Goal: Task Accomplishment & Management: Manage account settings

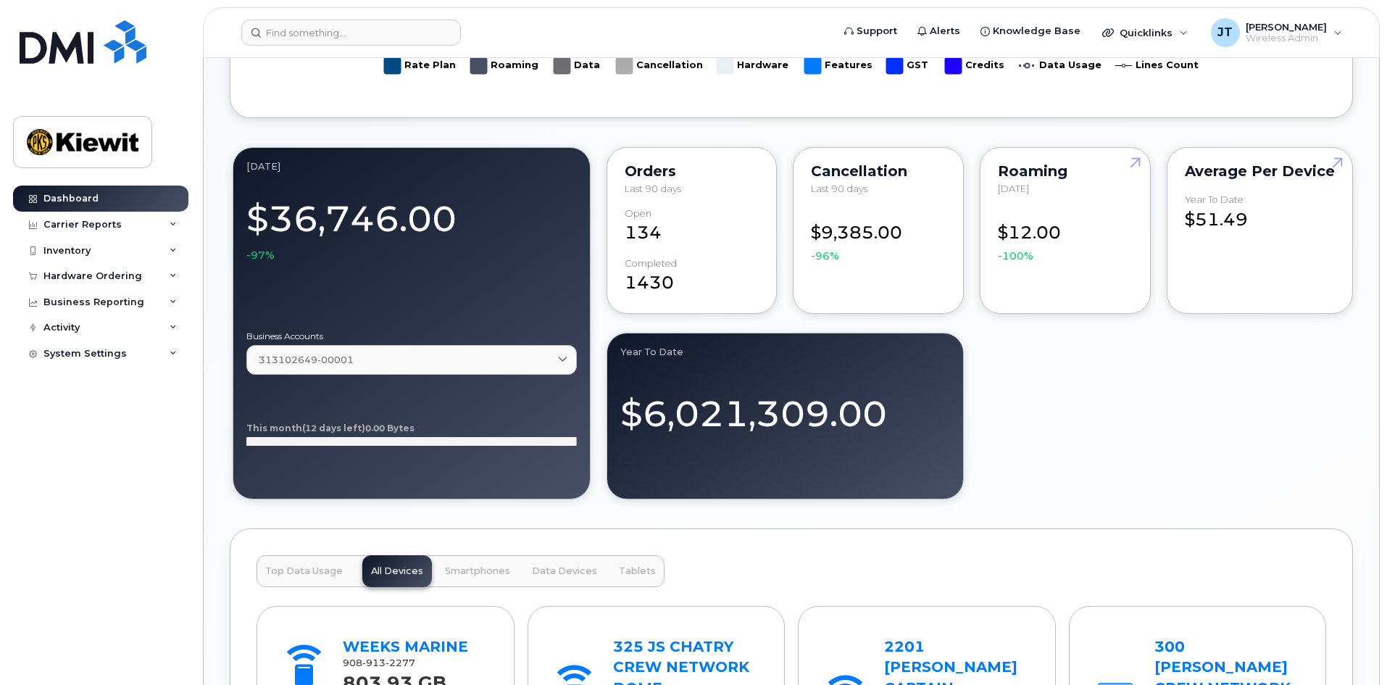
scroll to position [1160, 0]
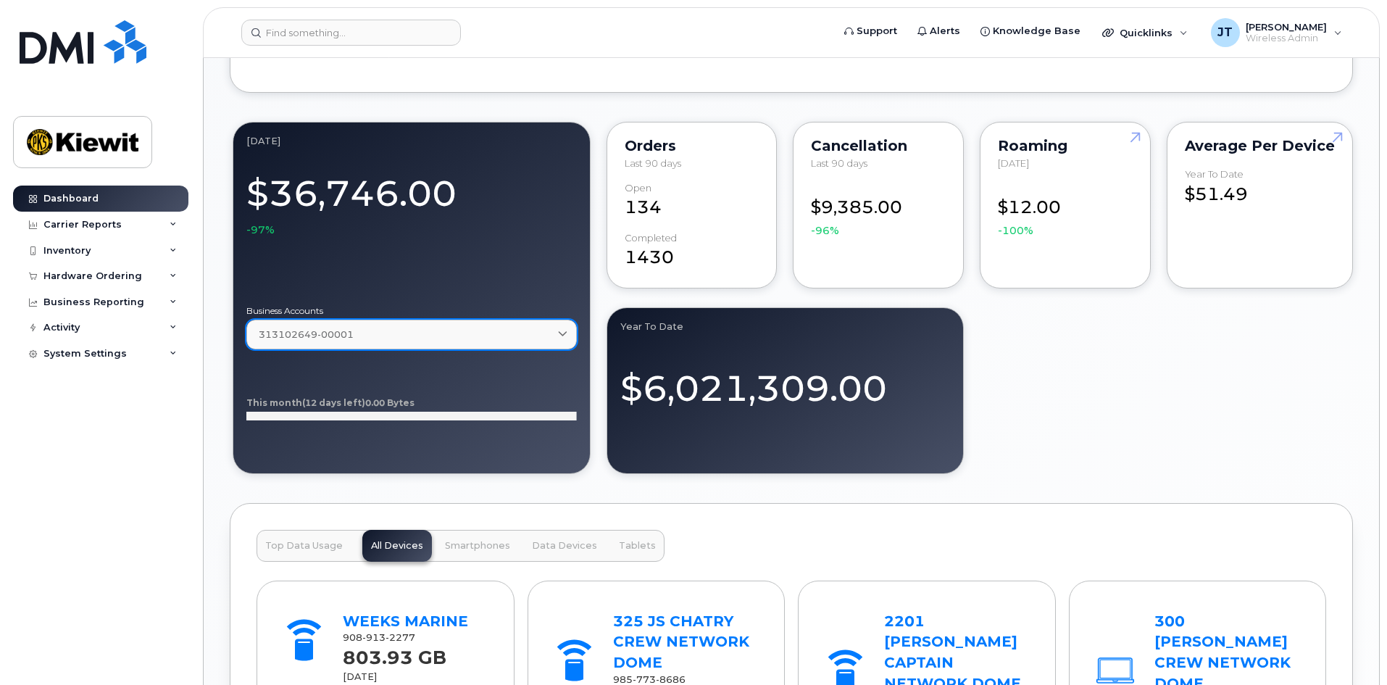
click at [560, 331] on span at bounding box center [563, 335] width 14 height 14
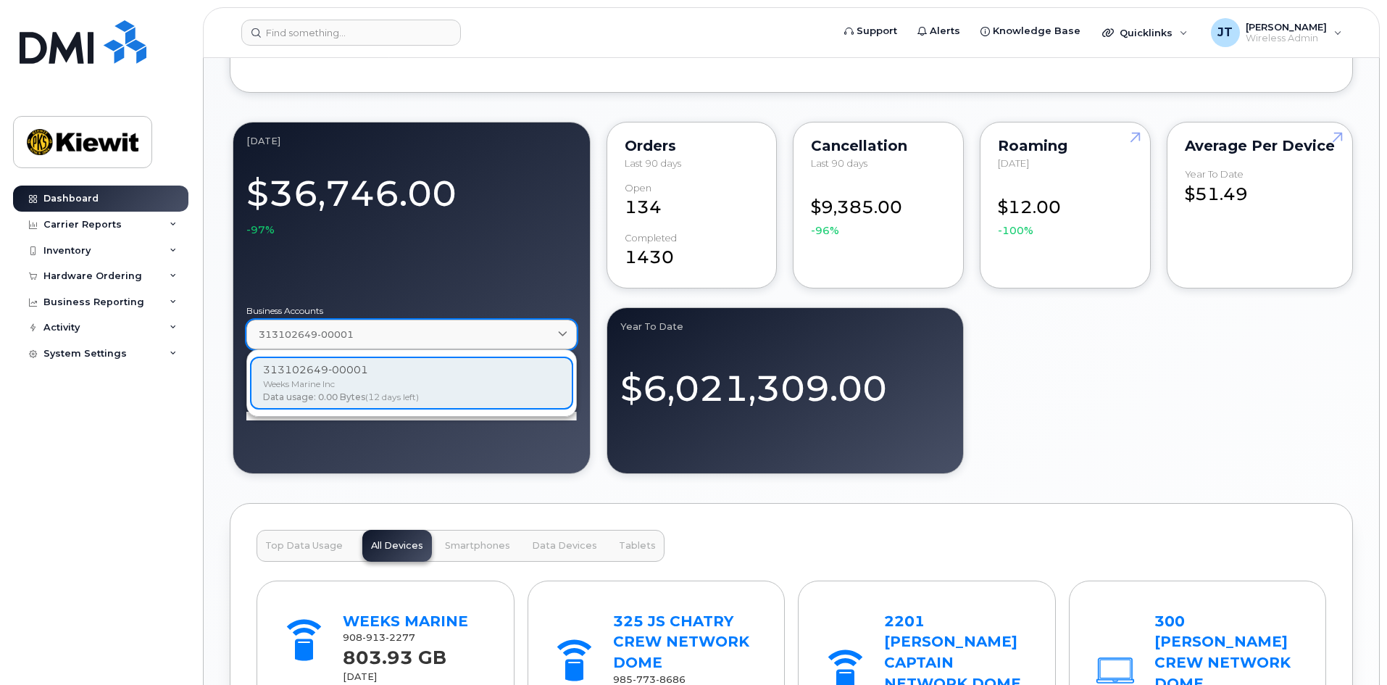
click at [554, 331] on div "313102649-00001" at bounding box center [412, 335] width 306 height 14
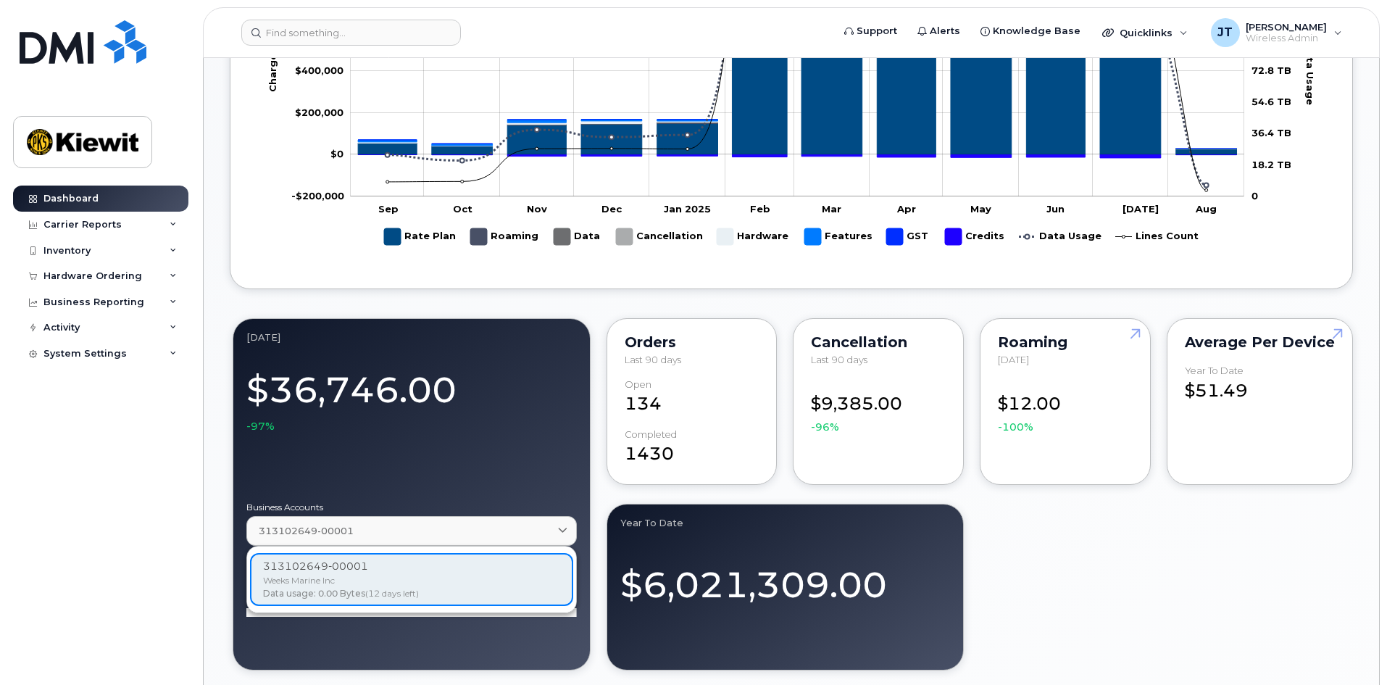
scroll to position [942, 0]
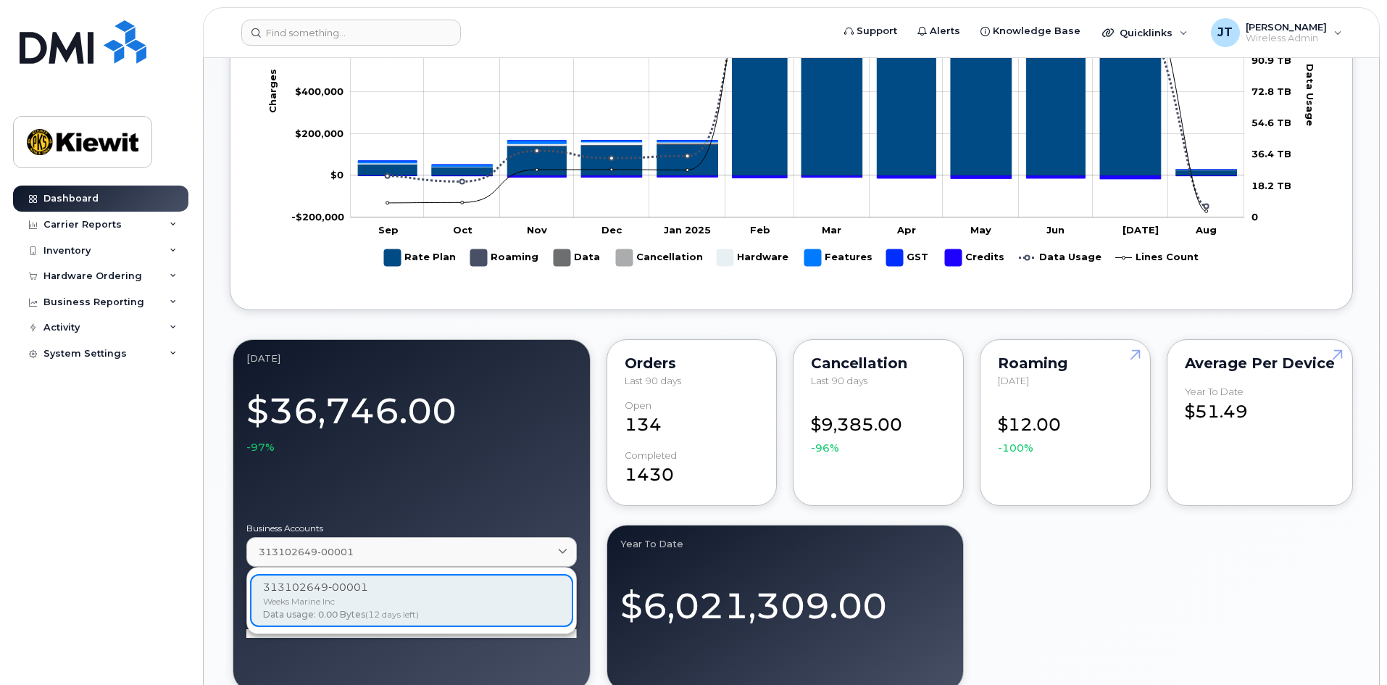
click at [604, 325] on div "Welcome to the Kiewit Mobile Support Desk Portal If you need assistance, call 8…" at bounding box center [791, 529] width 1123 height 2678
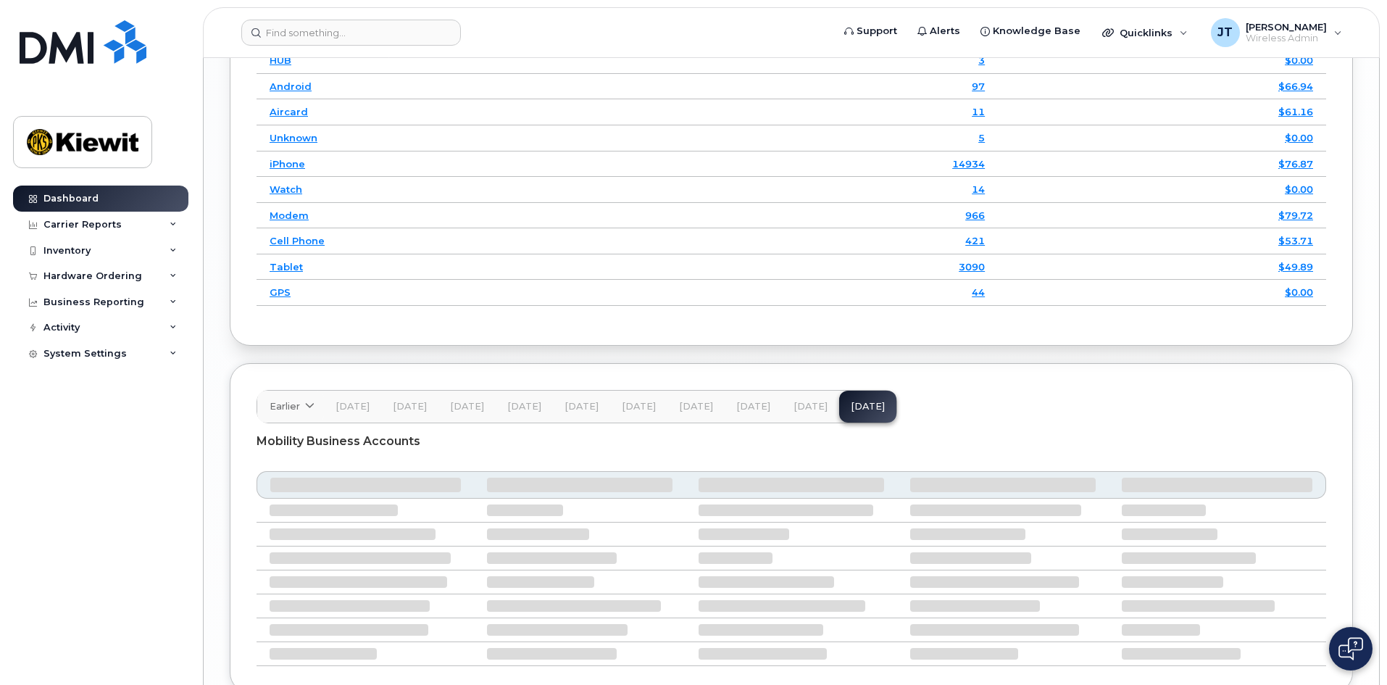
scroll to position [1909, 0]
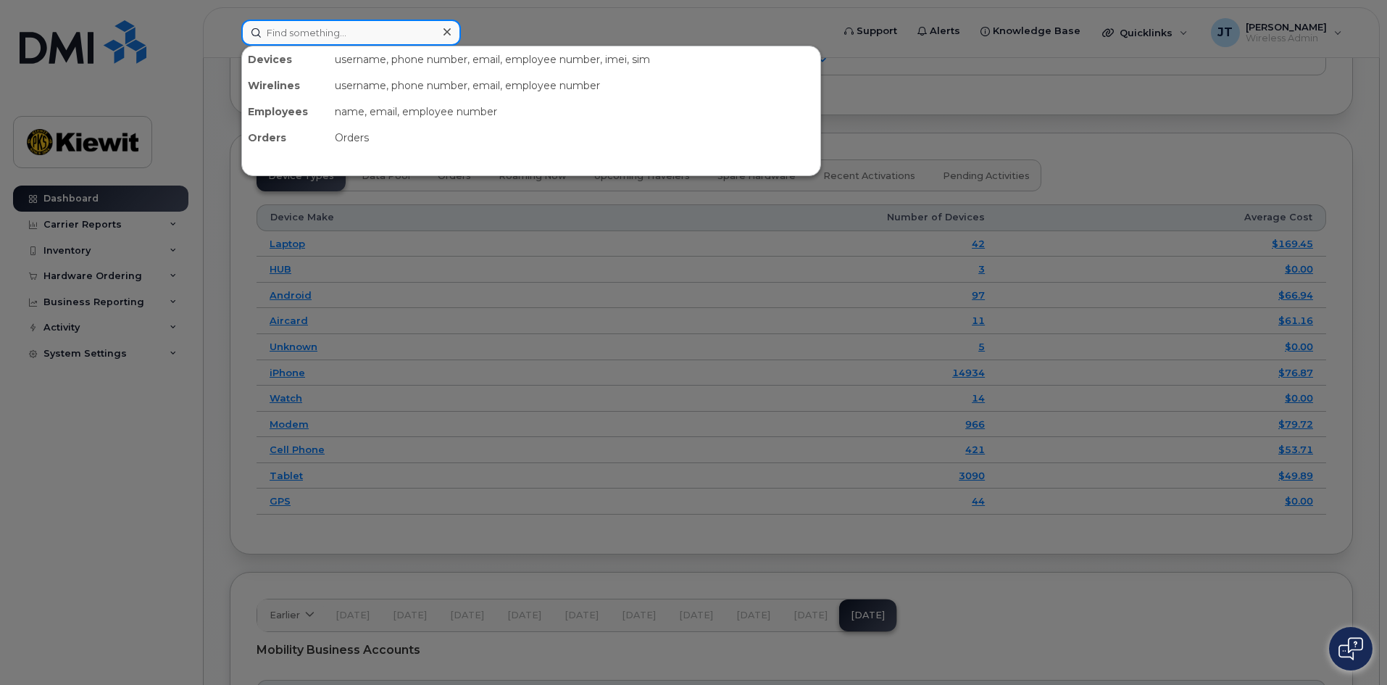
click at [335, 24] on input at bounding box center [351, 33] width 220 height 26
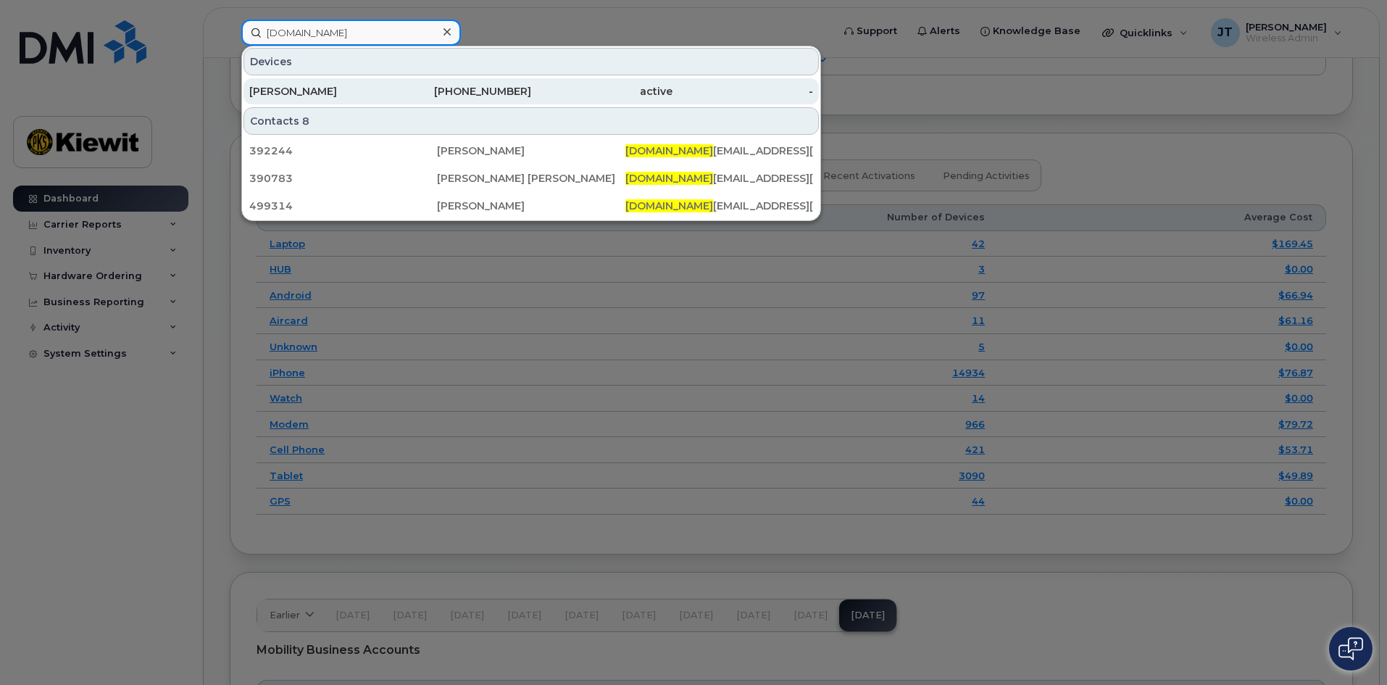
type input "david.na"
click at [343, 91] on div "[PERSON_NAME]" at bounding box center [319, 91] width 141 height 14
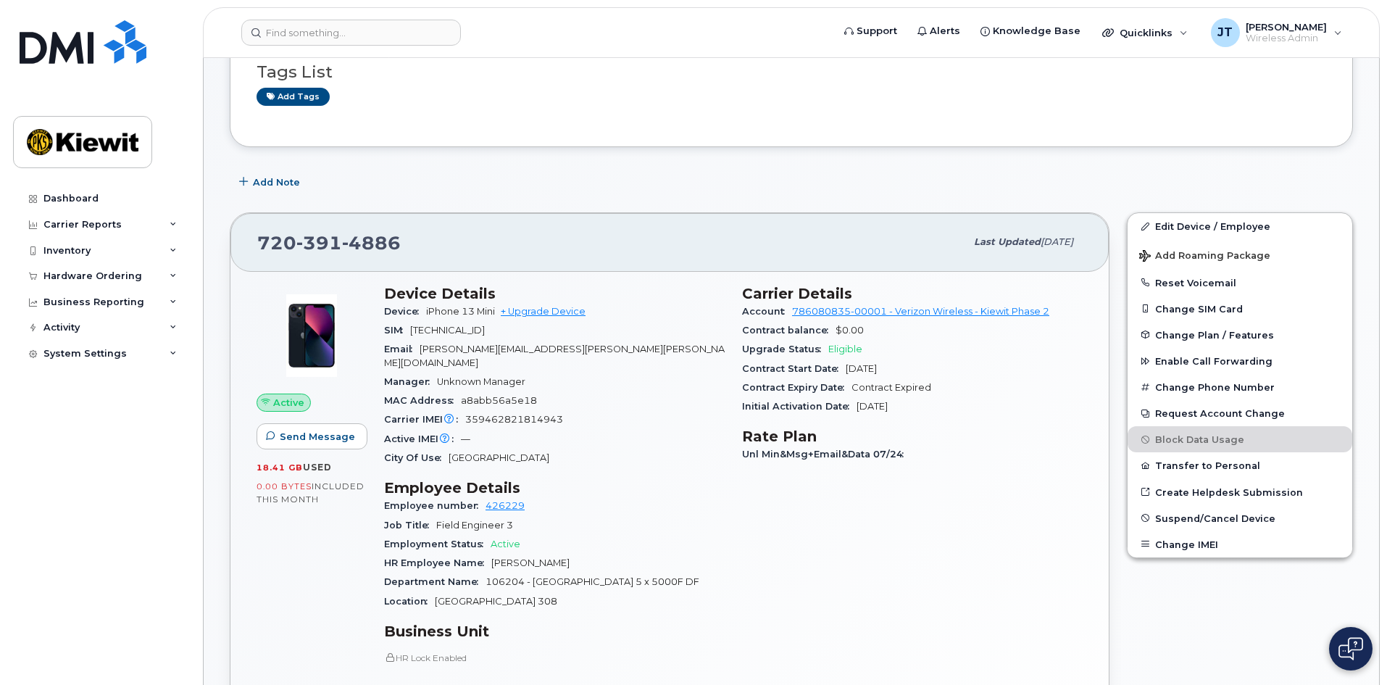
scroll to position [106, 0]
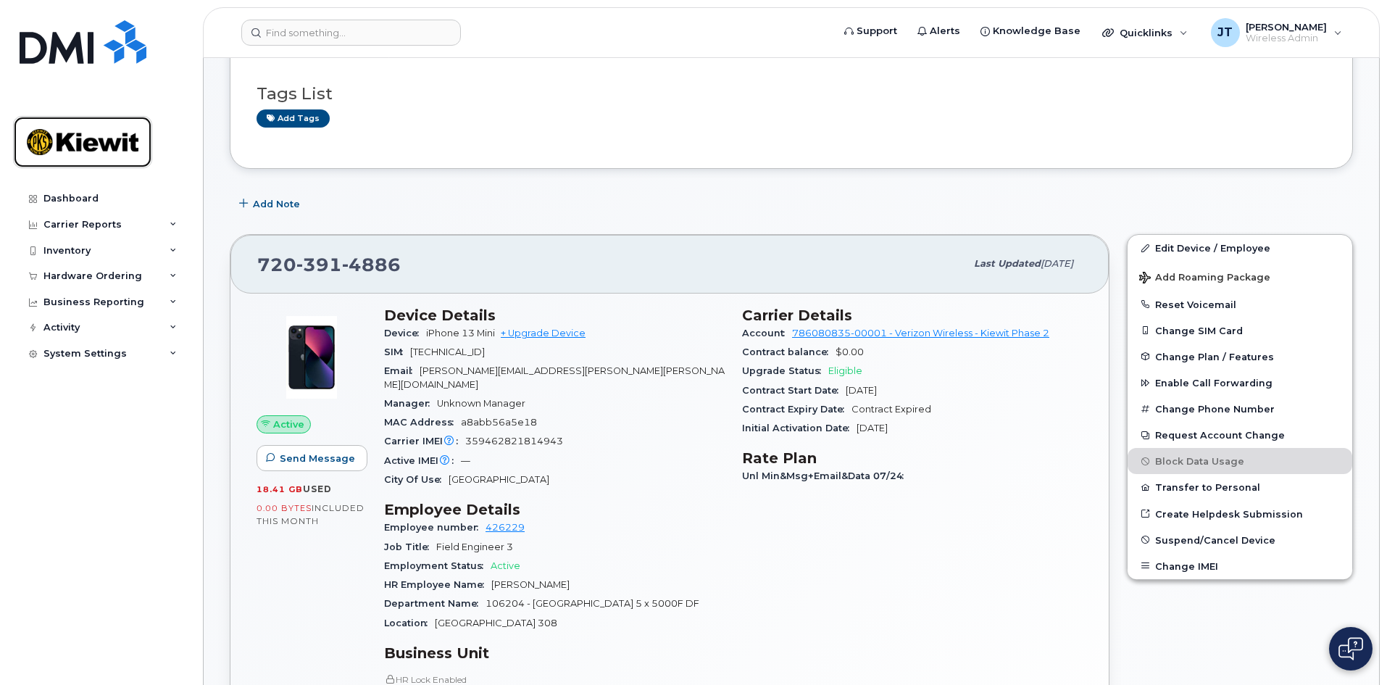
drag, startPoint x: 89, startPoint y: 138, endPoint x: 186, endPoint y: 138, distance: 97.1
click at [89, 138] on img at bounding box center [83, 142] width 112 height 42
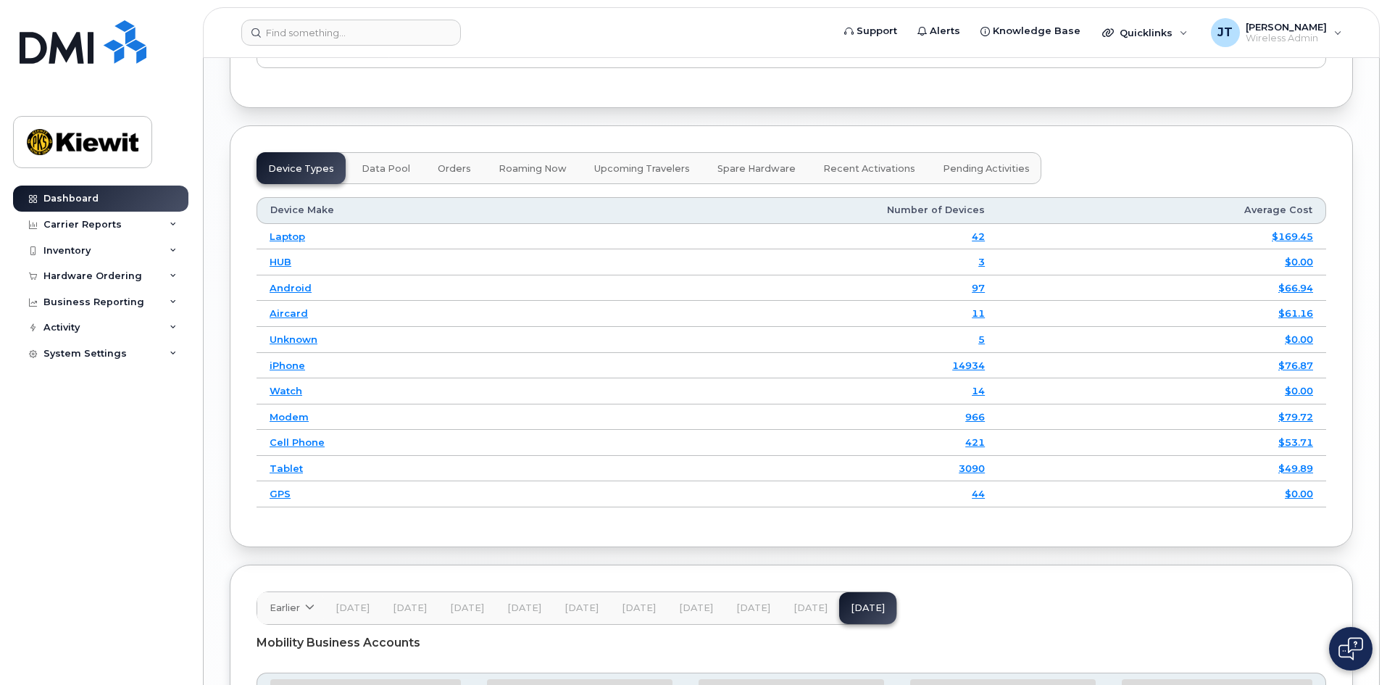
scroll to position [1909, 0]
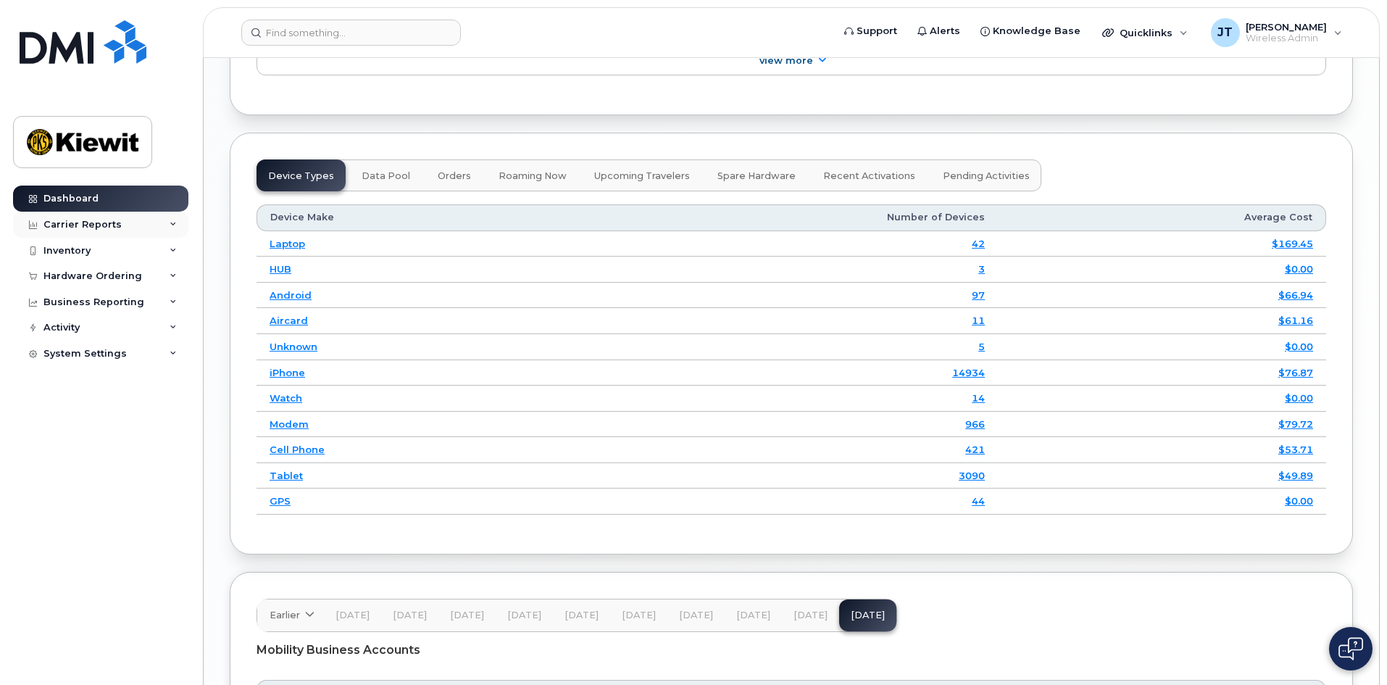
click at [170, 223] on icon at bounding box center [173, 224] width 7 height 7
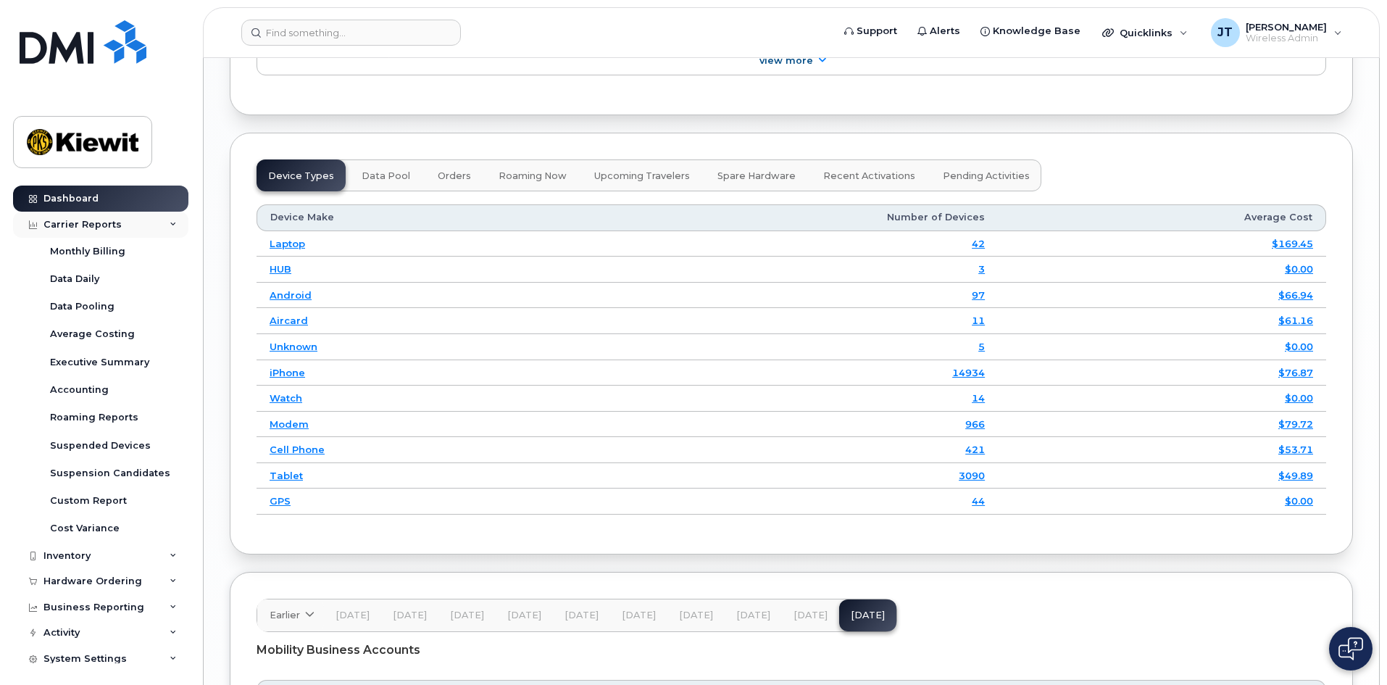
click at [170, 223] on icon at bounding box center [173, 224] width 7 height 7
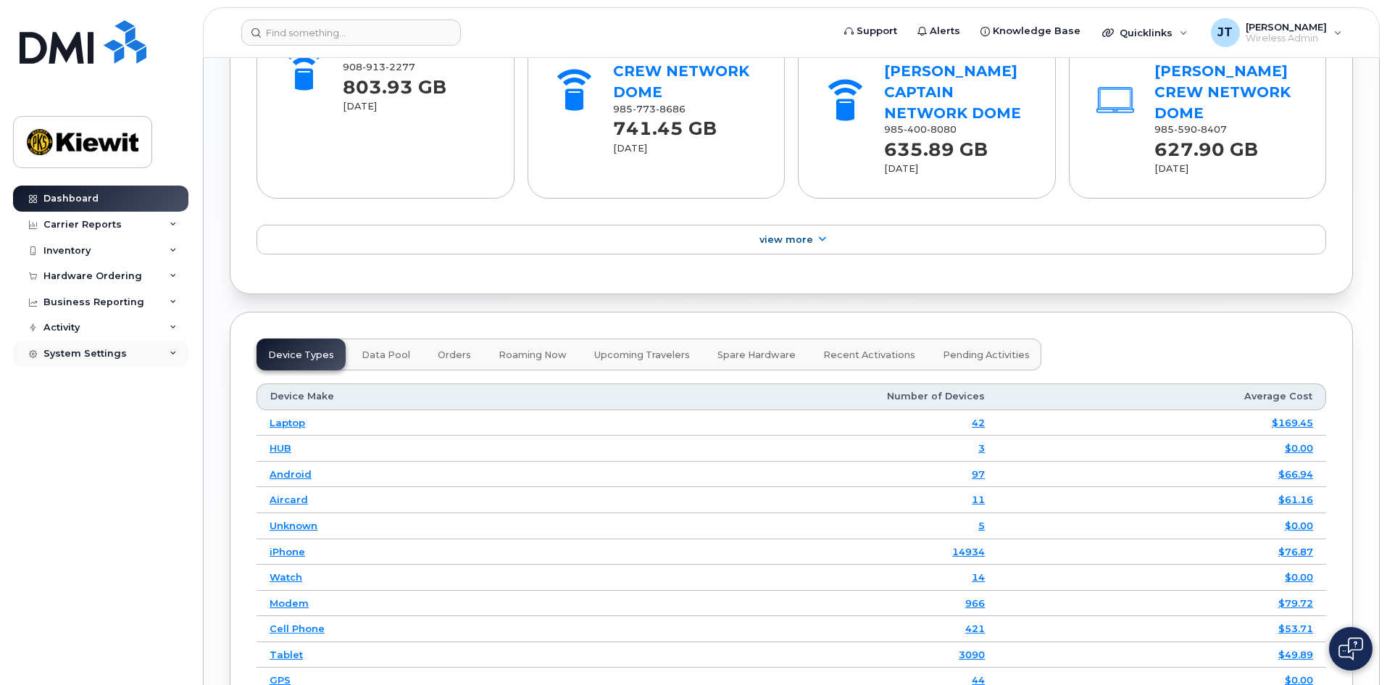
scroll to position [1692, 0]
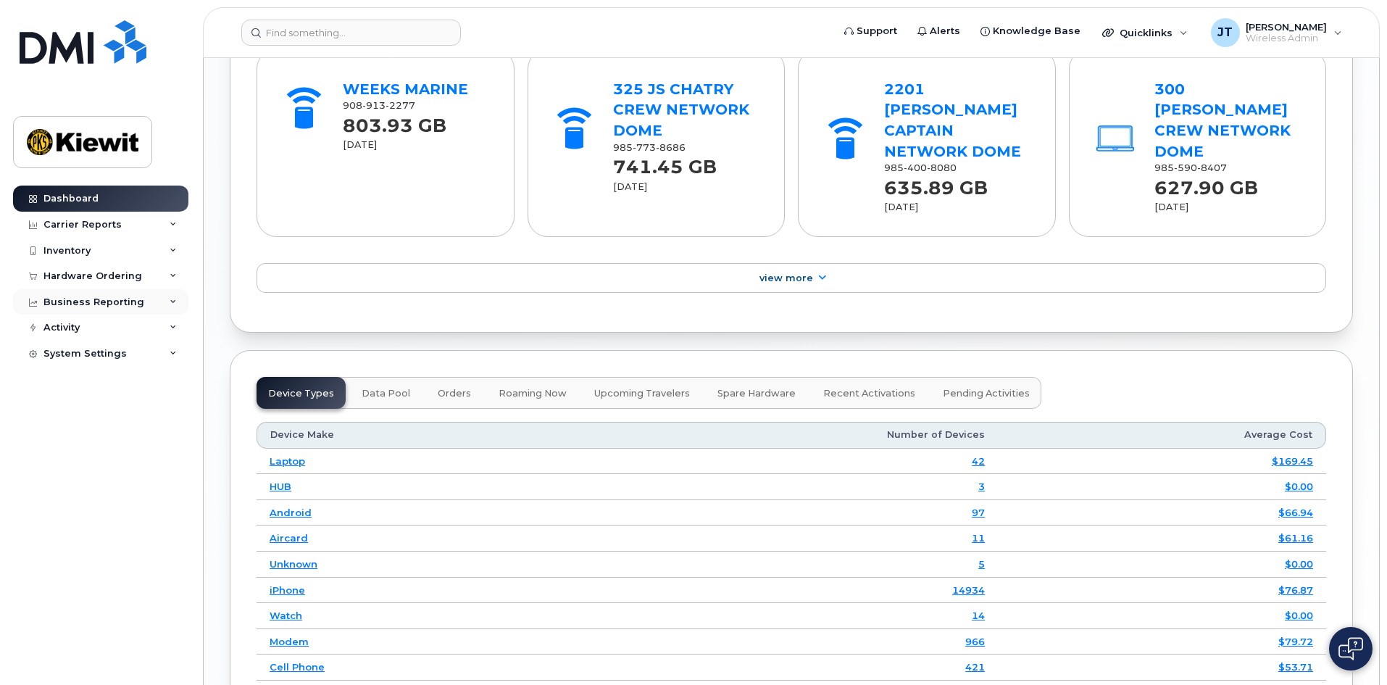
click at [166, 307] on div "Business Reporting" at bounding box center [100, 302] width 175 height 26
click at [168, 302] on div "Business Reporting" at bounding box center [100, 302] width 175 height 26
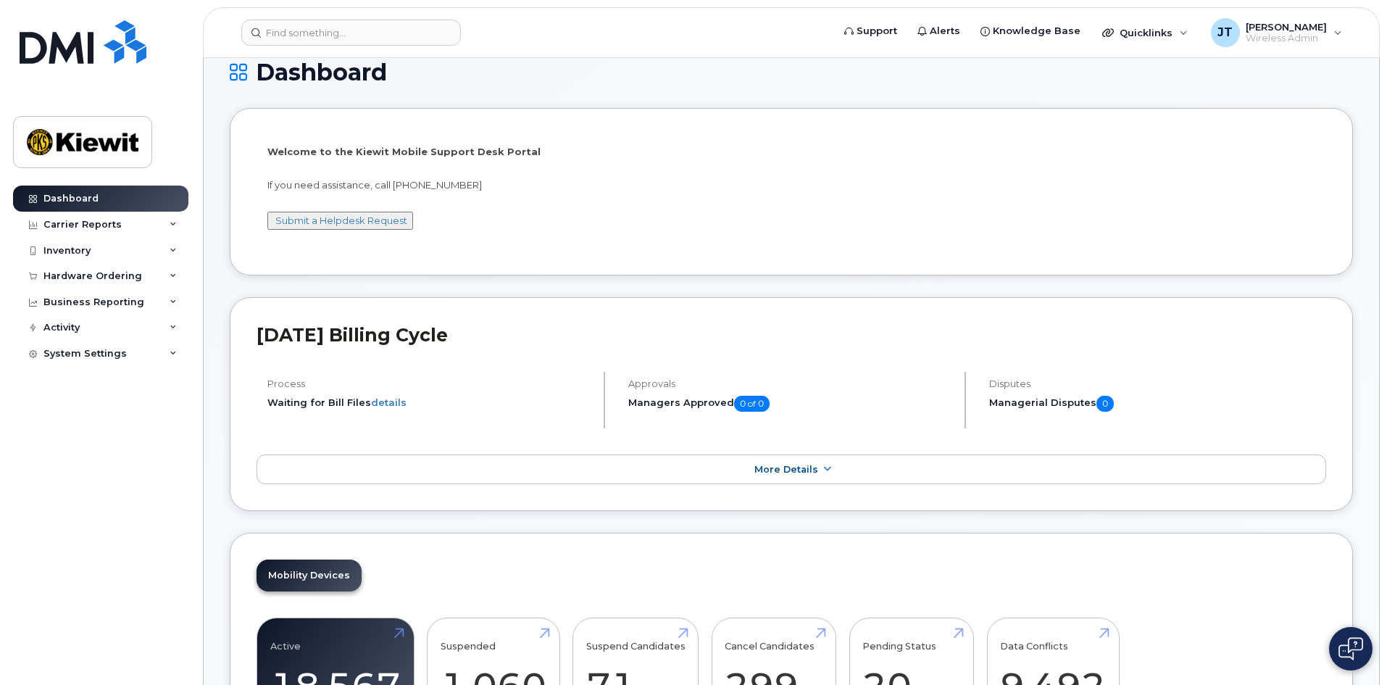
scroll to position [0, 0]
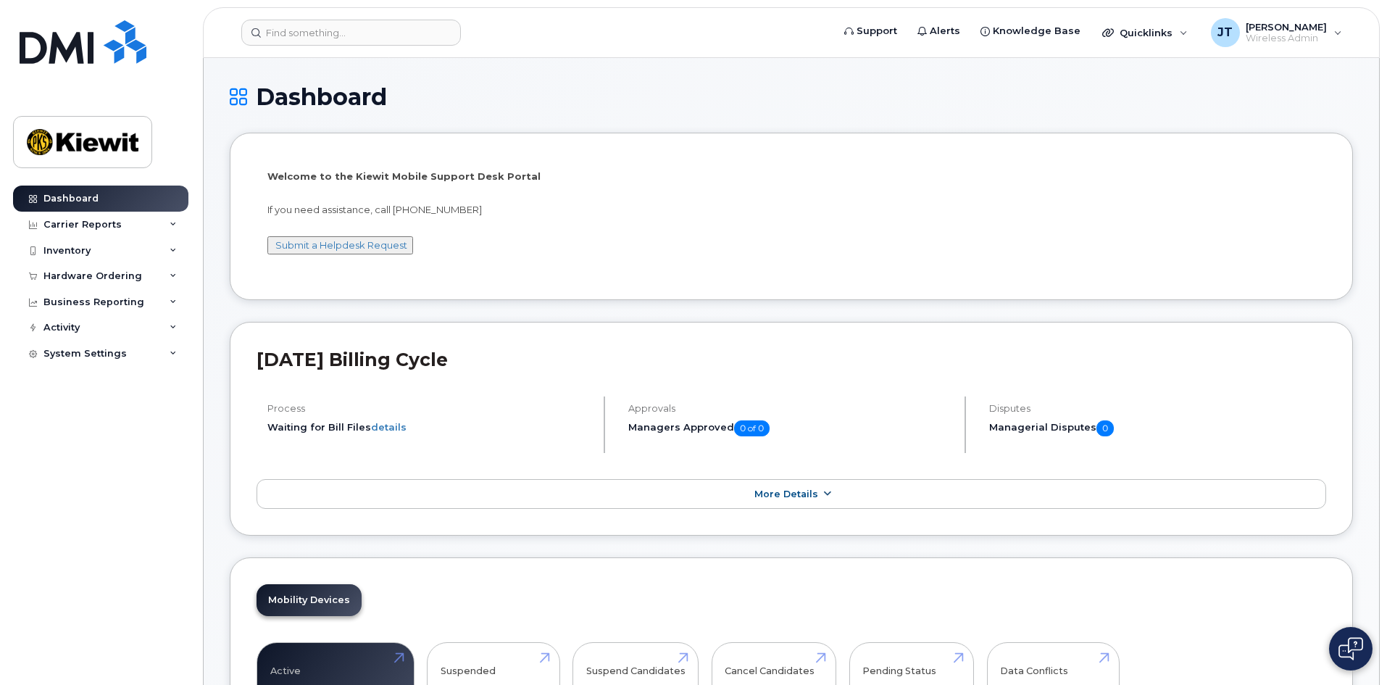
click at [784, 486] on link "More Details" at bounding box center [792, 494] width 1070 height 30
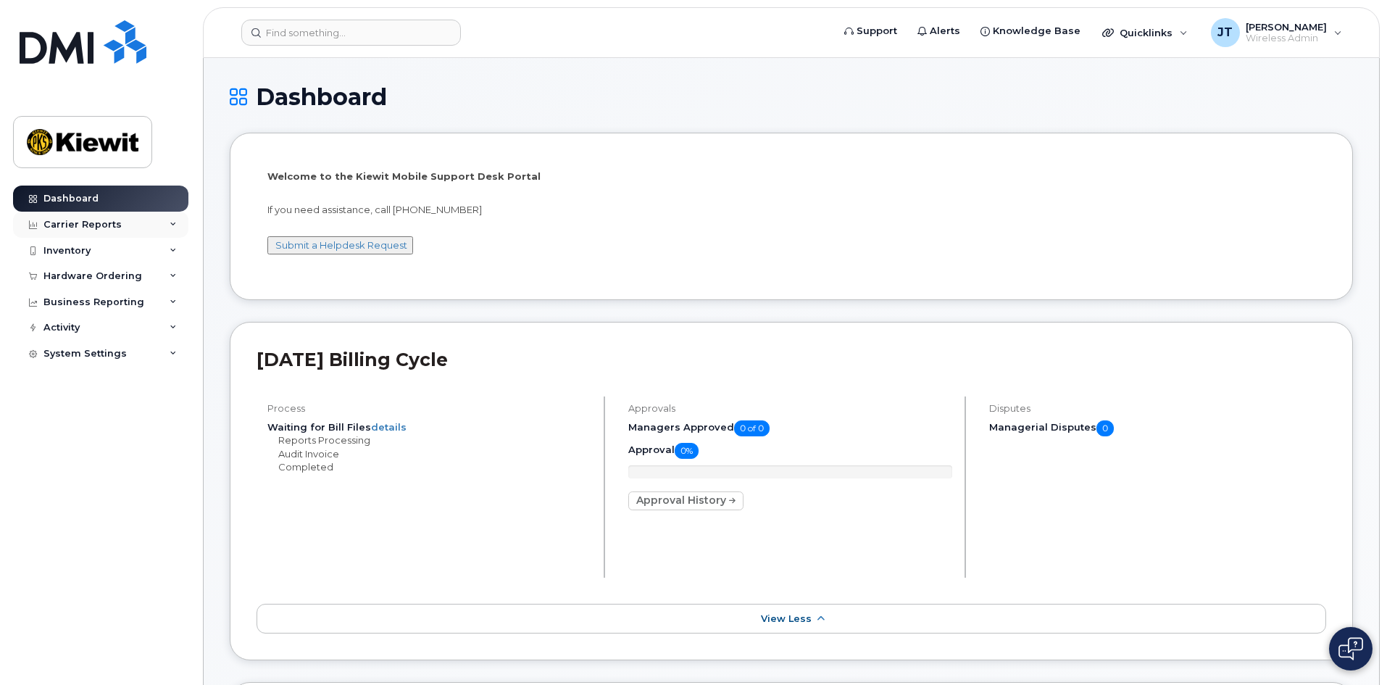
click at [173, 219] on div "Carrier Reports" at bounding box center [100, 225] width 175 height 26
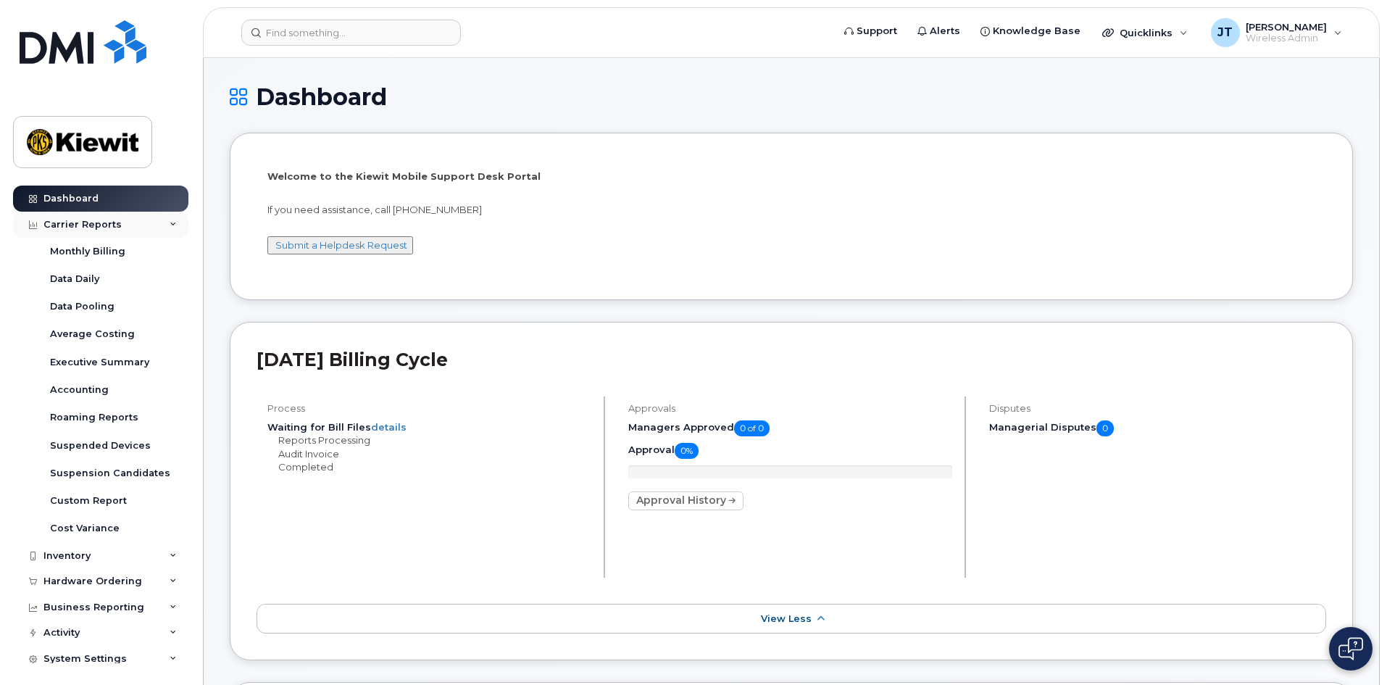
click at [173, 219] on div "Carrier Reports" at bounding box center [100, 225] width 175 height 26
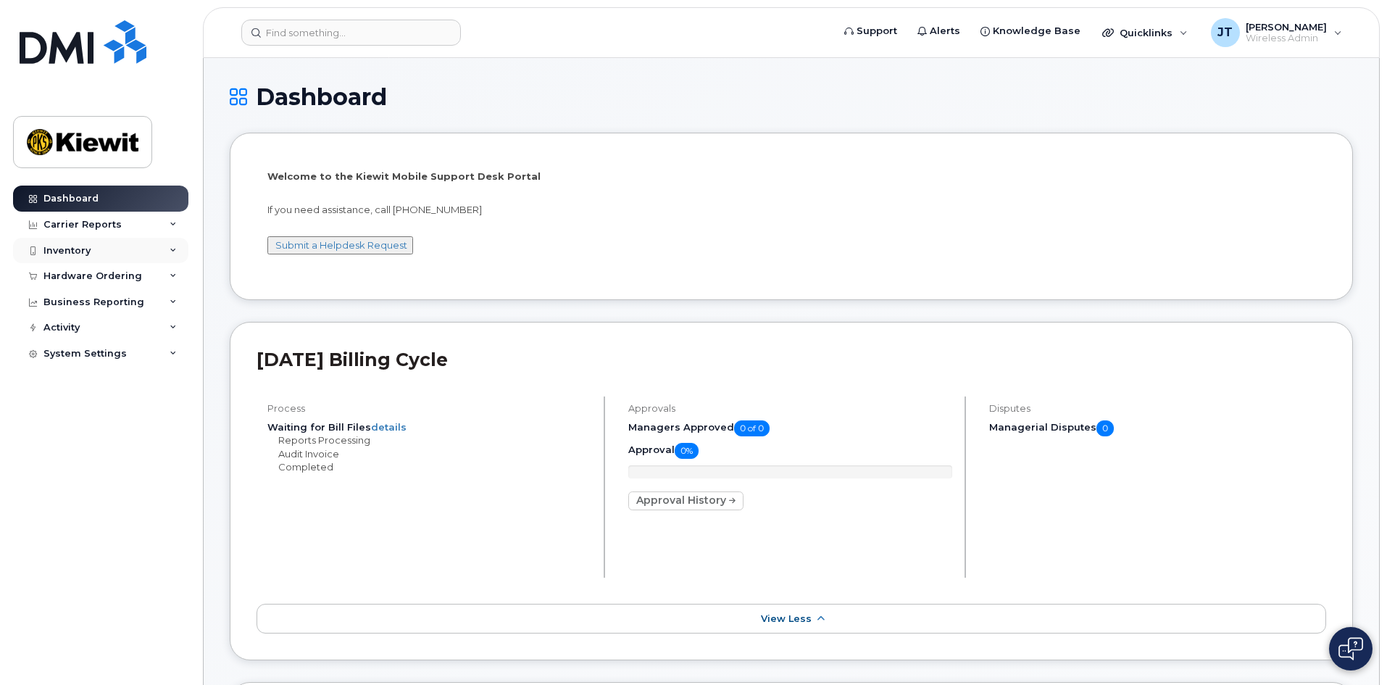
click at [167, 246] on div "Inventory" at bounding box center [100, 251] width 175 height 26
click at [166, 249] on div "Inventory" at bounding box center [100, 251] width 175 height 26
click at [173, 306] on div "Business Reporting" at bounding box center [100, 302] width 175 height 26
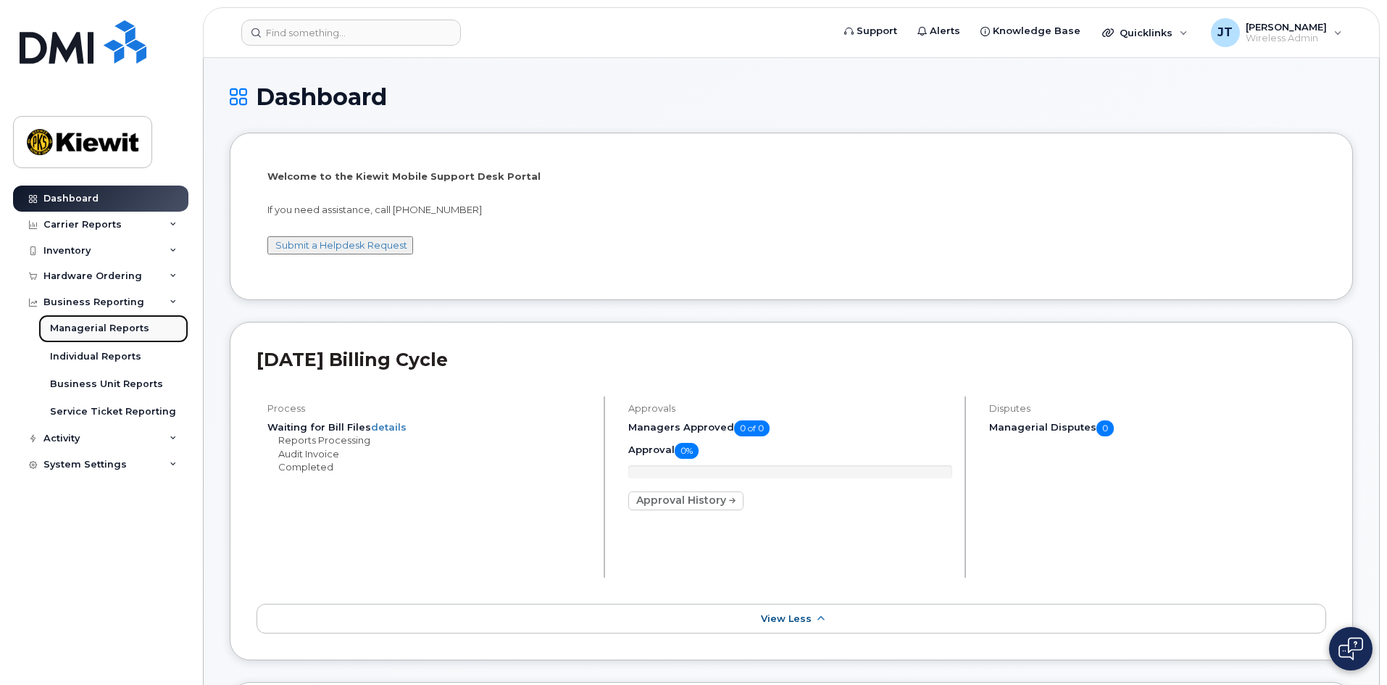
click at [115, 327] on div "Managerial Reports" at bounding box center [99, 328] width 99 height 13
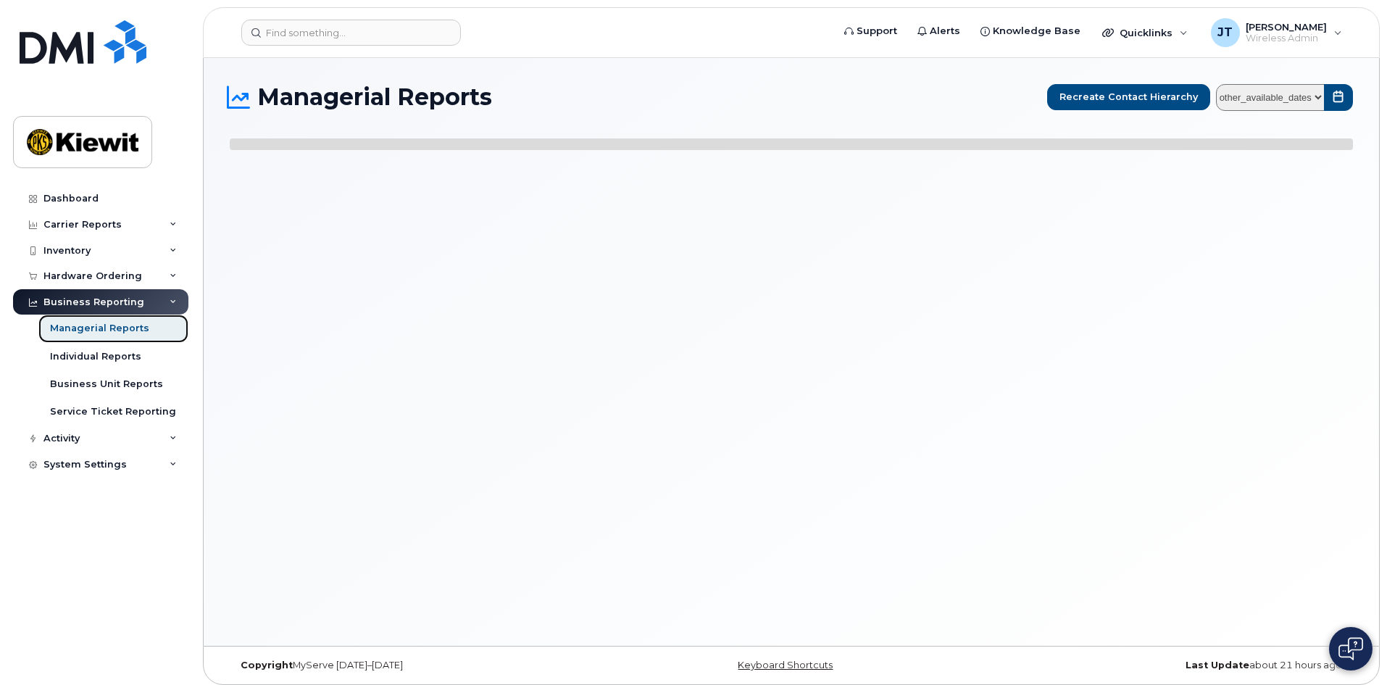
select select
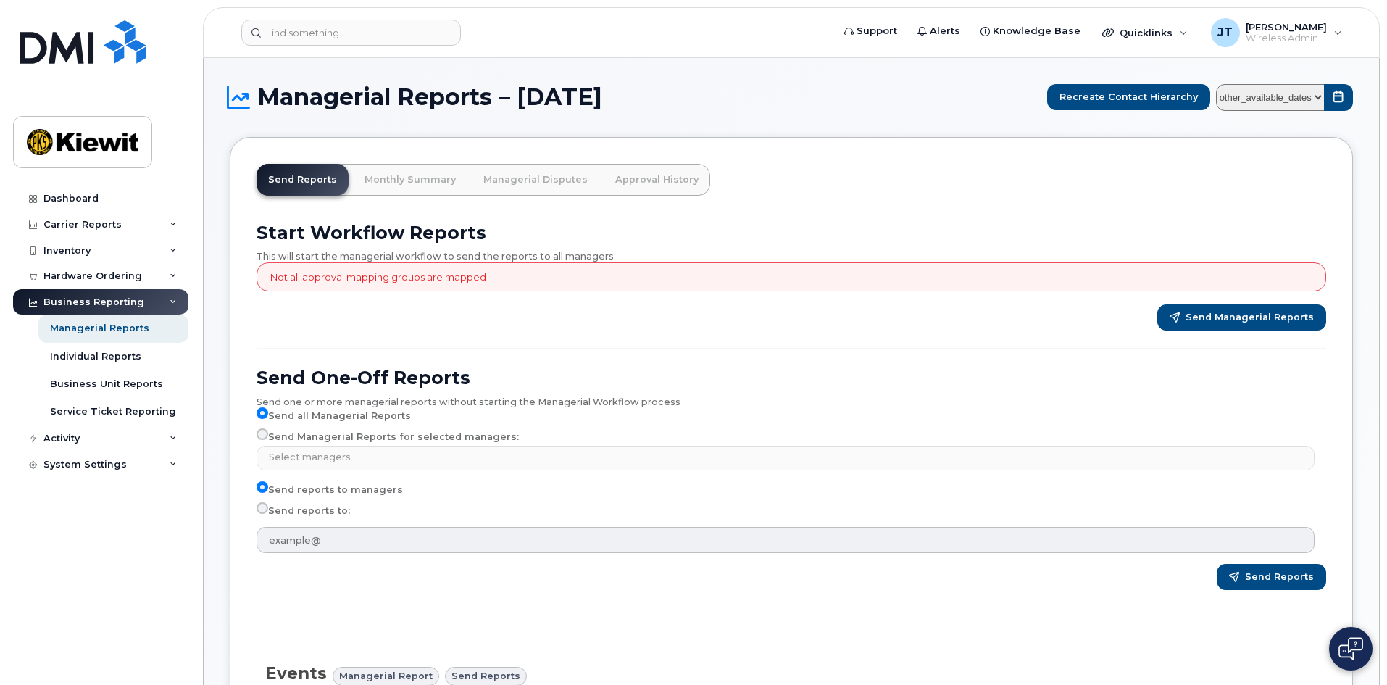
click at [1318, 97] on select "other_available_dates August July June May April March February January Decembe…" at bounding box center [1270, 97] width 109 height 27
click at [1190, 33] on div "Quicklinks" at bounding box center [1145, 32] width 106 height 29
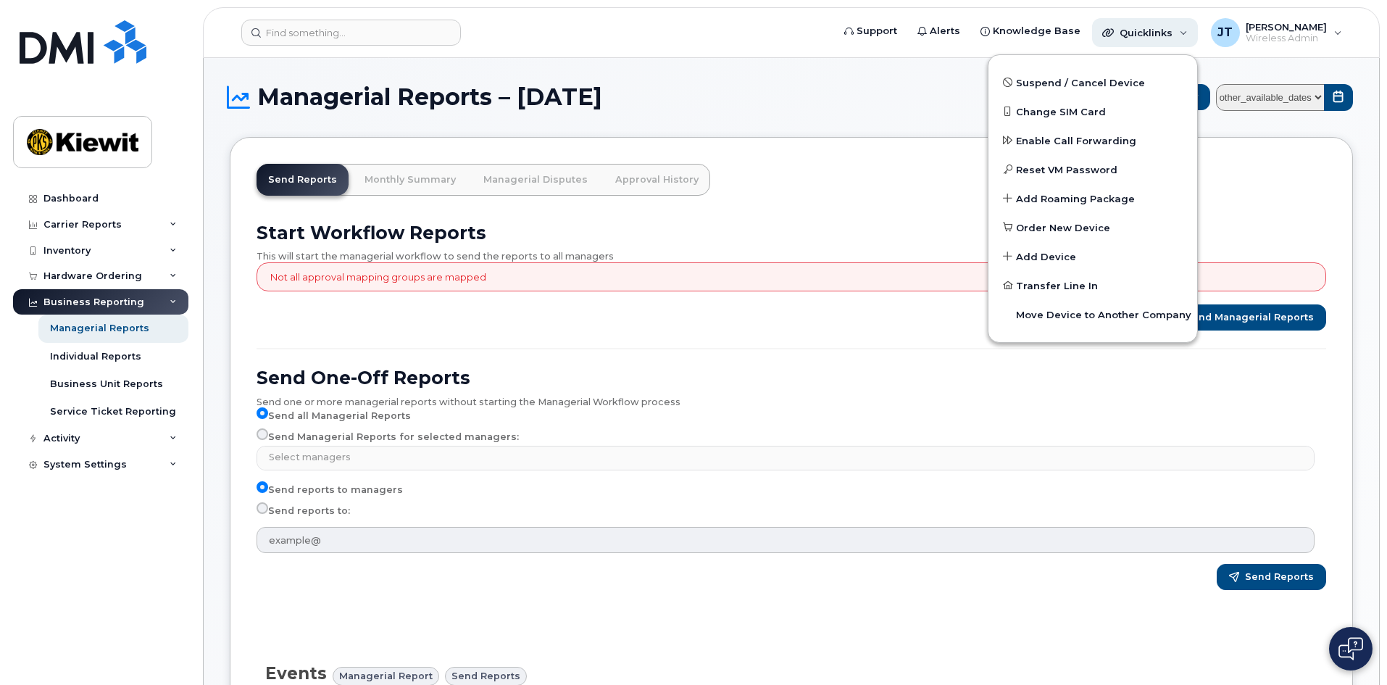
click at [1190, 33] on div "Quicklinks" at bounding box center [1145, 32] width 106 height 29
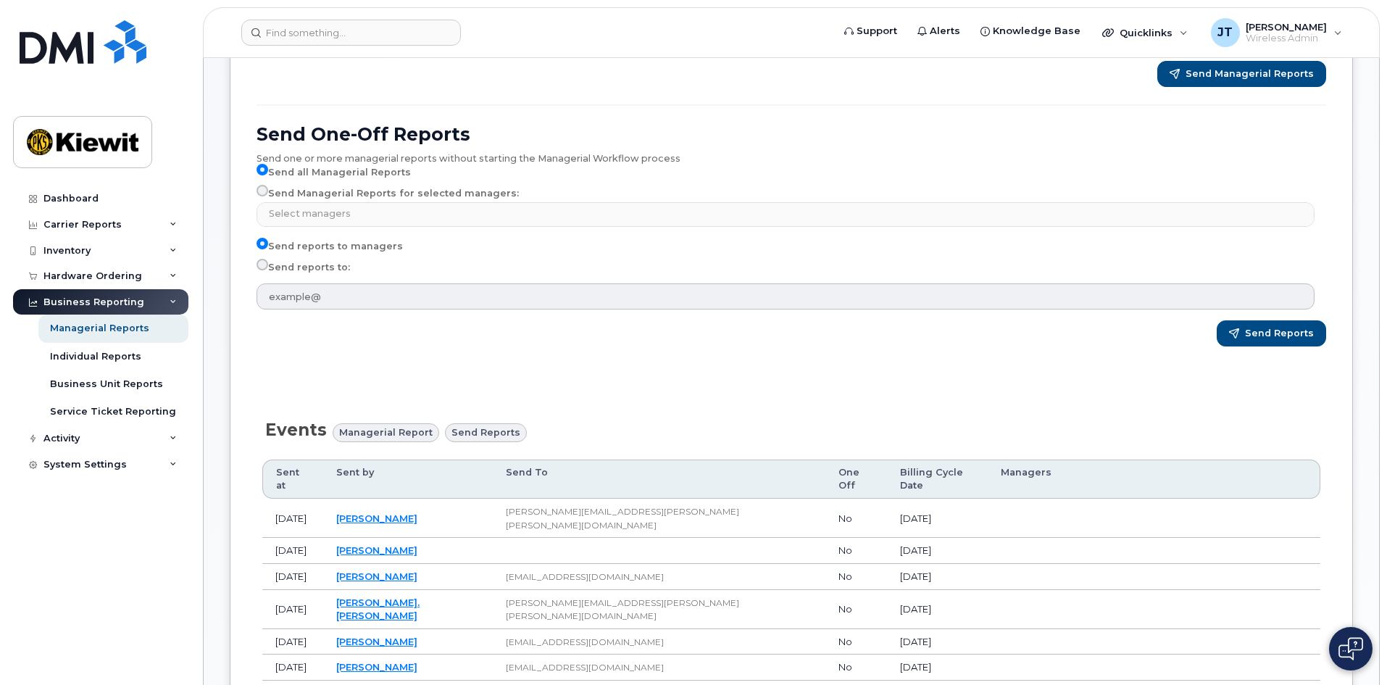
scroll to position [290, 0]
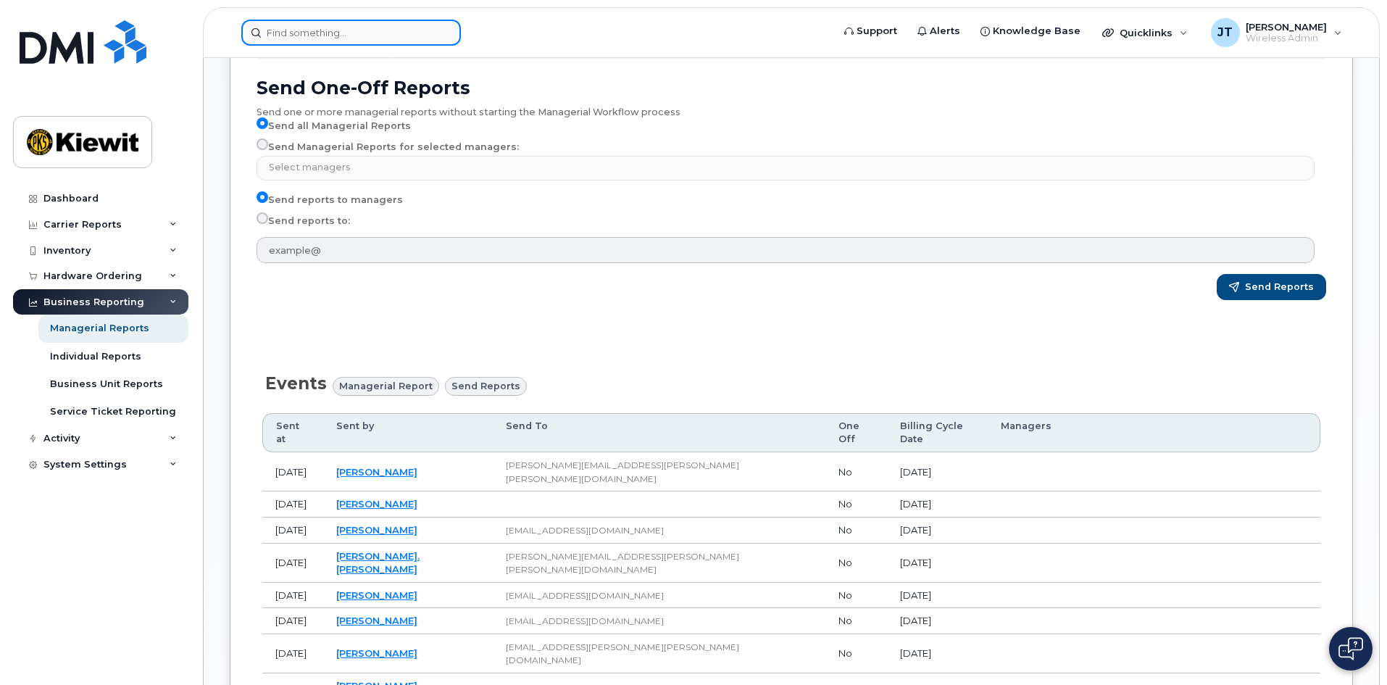
click at [314, 37] on input at bounding box center [351, 33] width 220 height 26
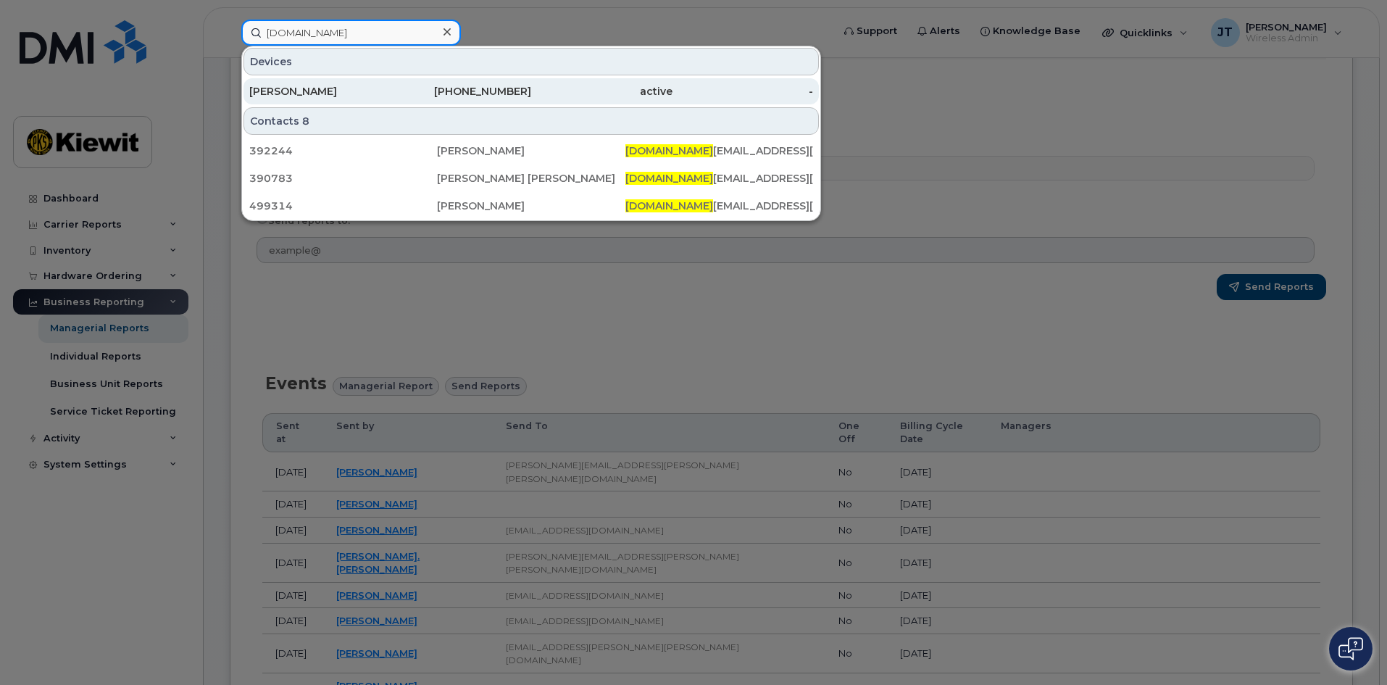
type input "david.na"
click at [391, 83] on div "DAVID NARANJO" at bounding box center [461, 91] width 141 height 26
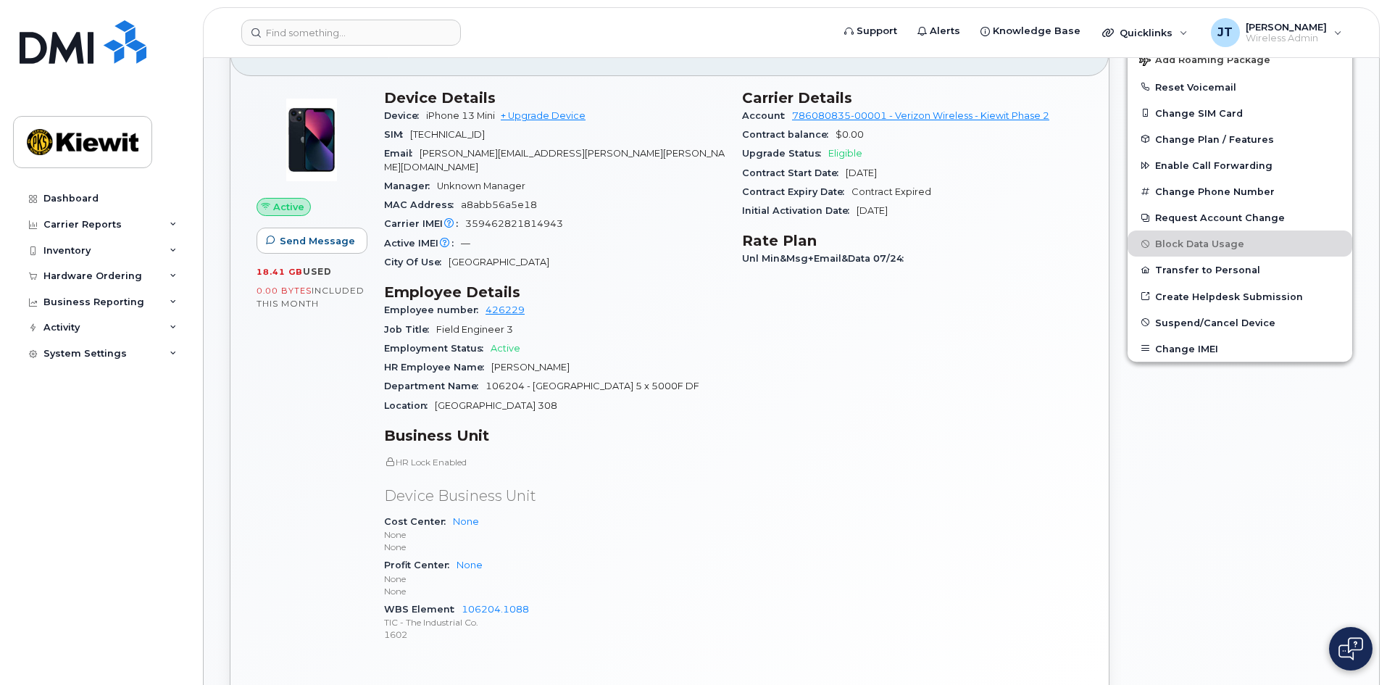
scroll to position [251, 0]
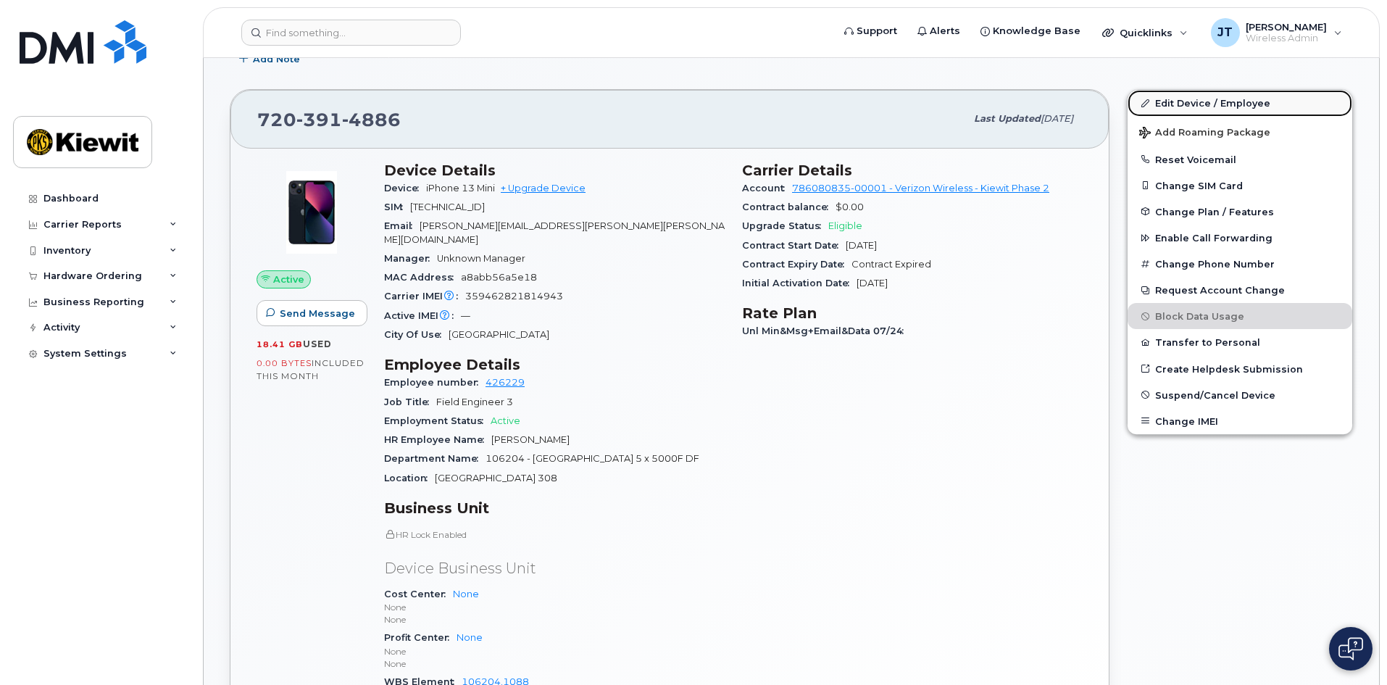
click at [1203, 104] on link "Edit Device / Employee" at bounding box center [1240, 103] width 225 height 26
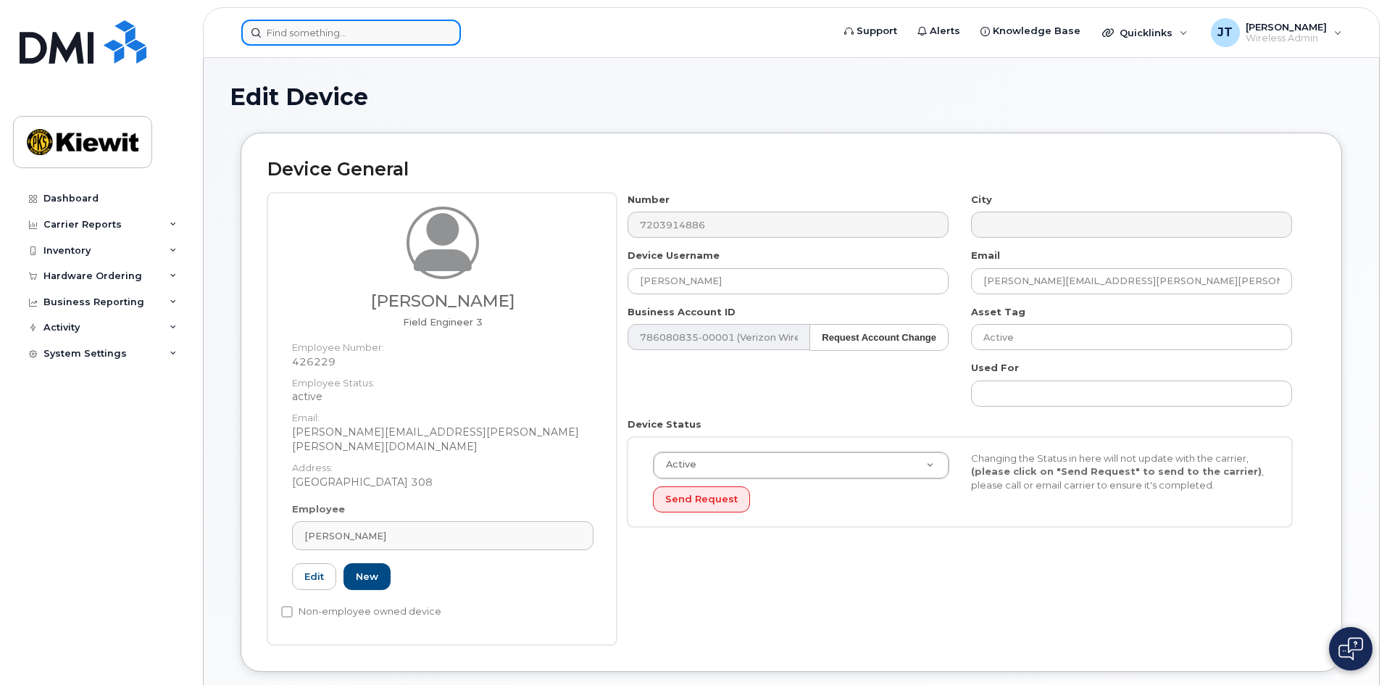
click at [322, 33] on input at bounding box center [351, 33] width 220 height 26
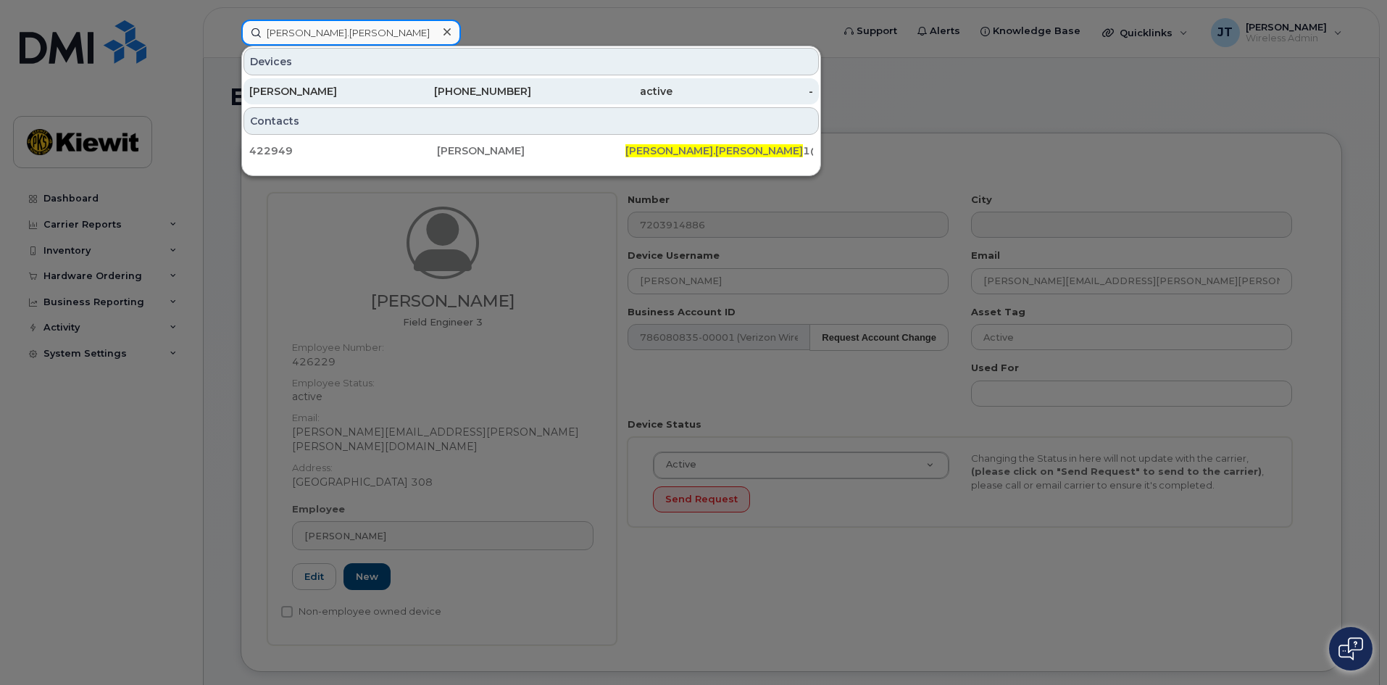
type input "joshua.larson"
click at [357, 88] on div "[PERSON_NAME]" at bounding box center [319, 91] width 141 height 14
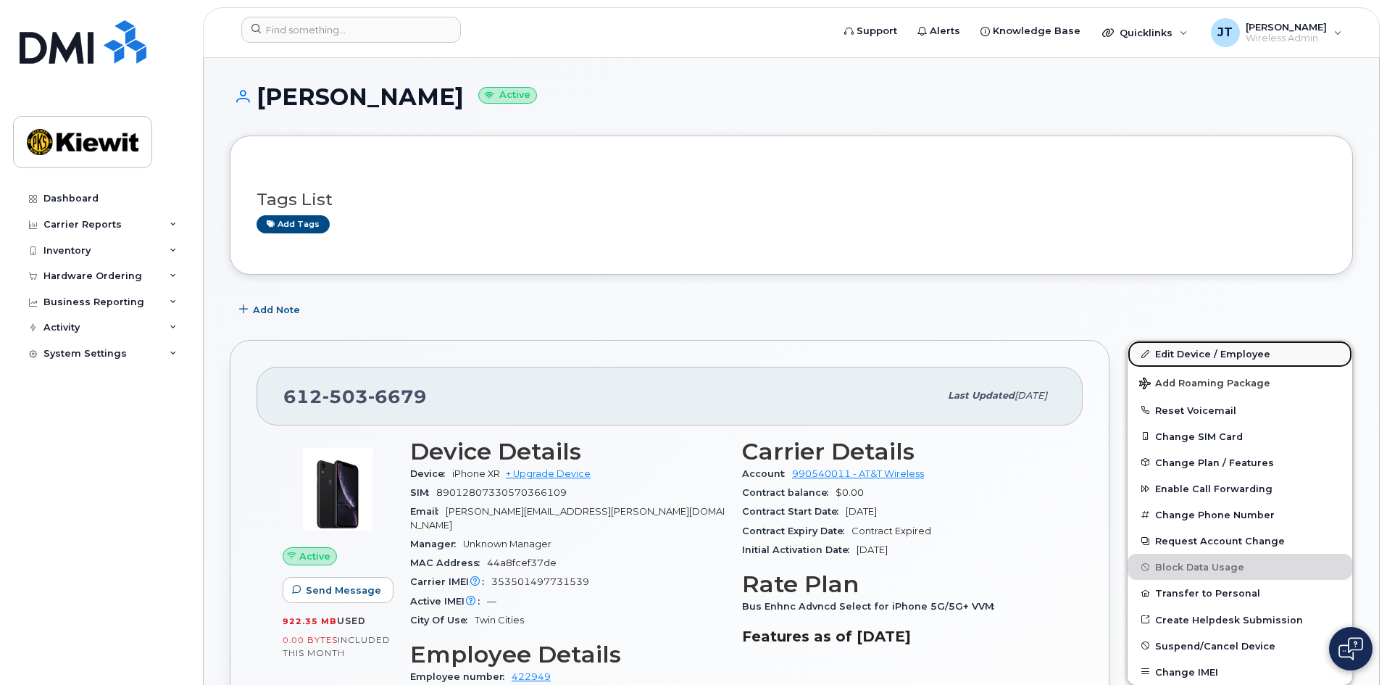
click at [1243, 351] on link "Edit Device / Employee" at bounding box center [1240, 354] width 225 height 26
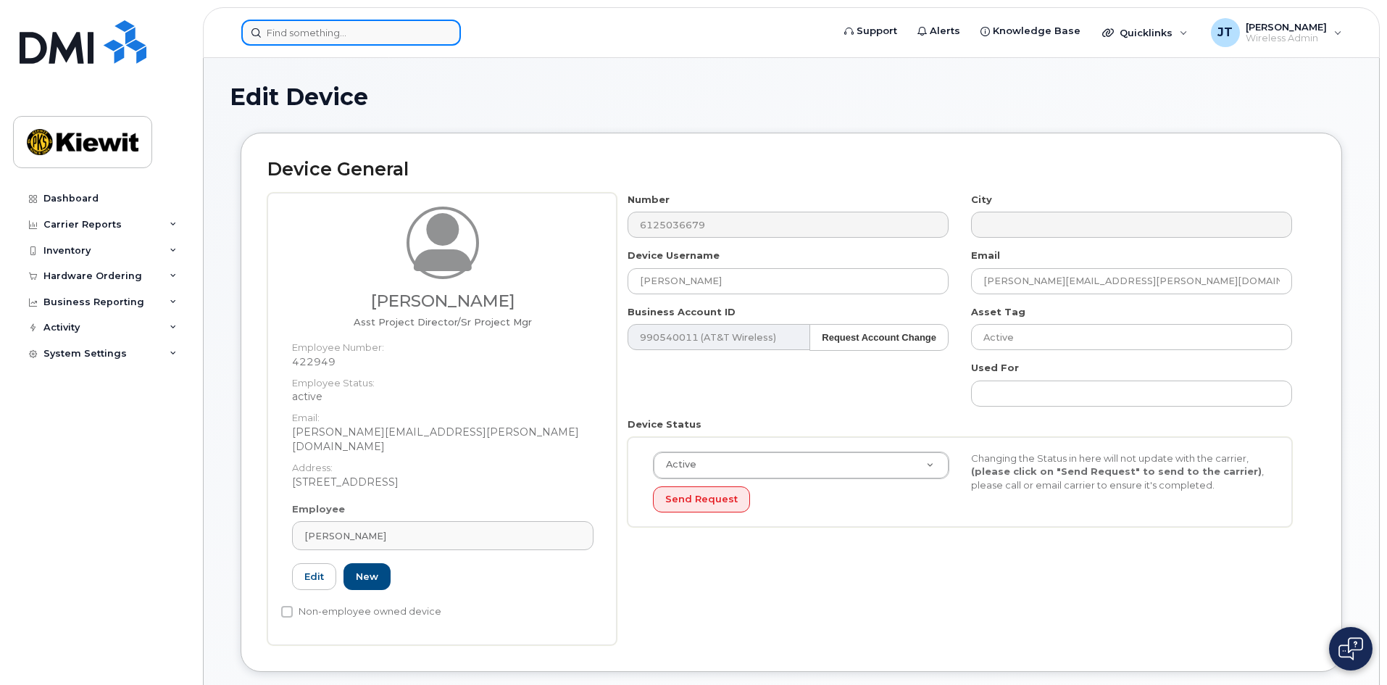
click at [398, 43] on input at bounding box center [351, 33] width 220 height 26
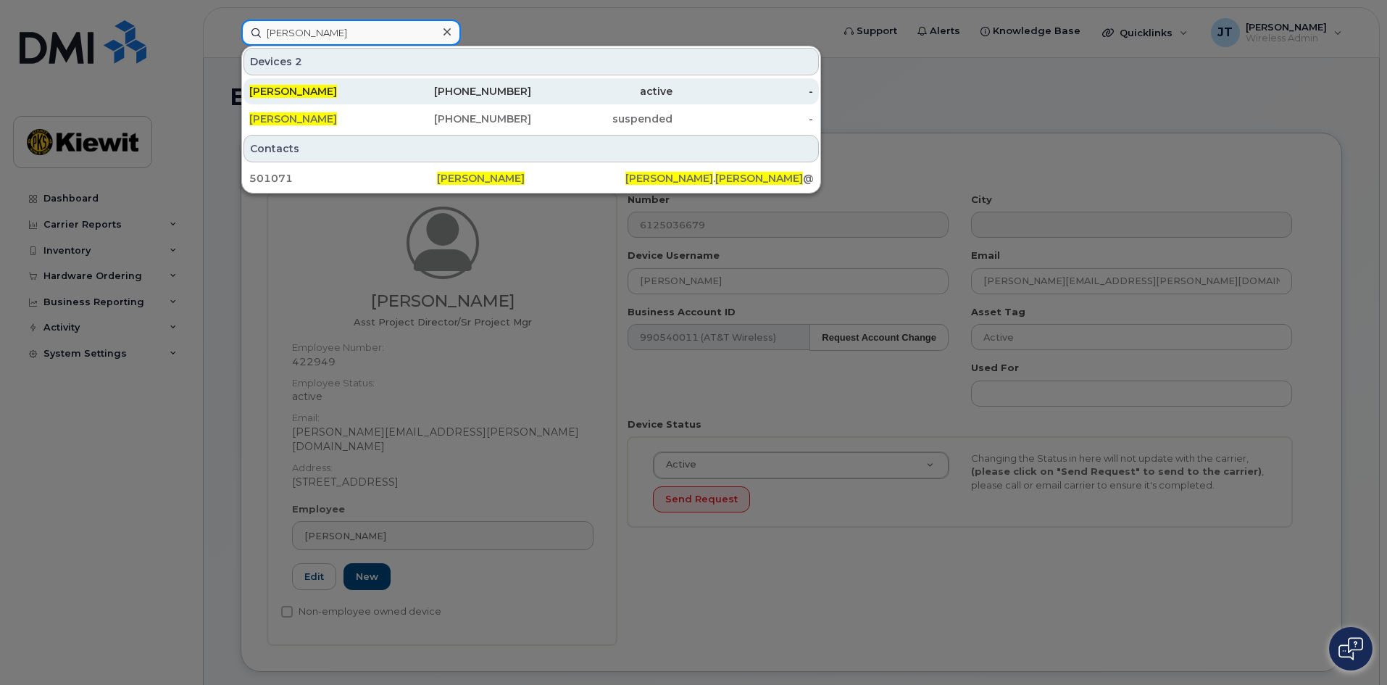
type input "joey boyd"
click at [354, 91] on div "[PERSON_NAME]" at bounding box center [319, 91] width 141 height 14
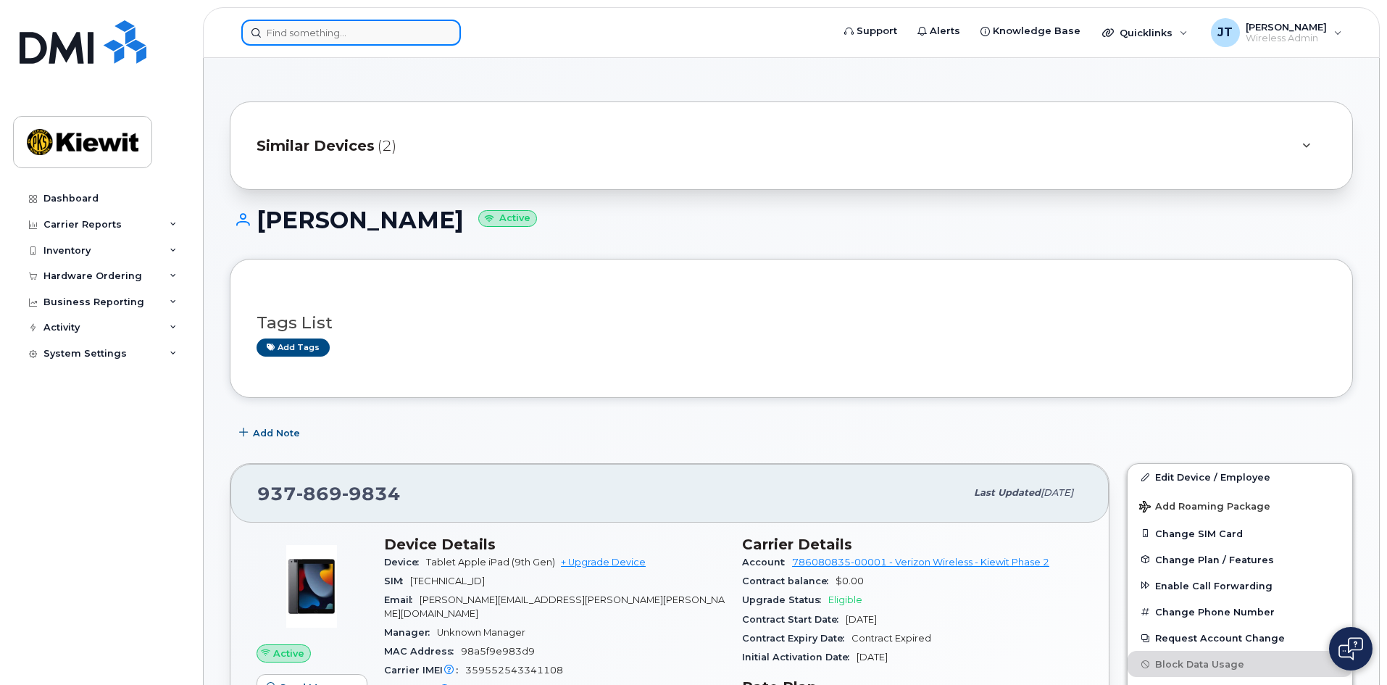
click at [324, 31] on input at bounding box center [351, 33] width 220 height 26
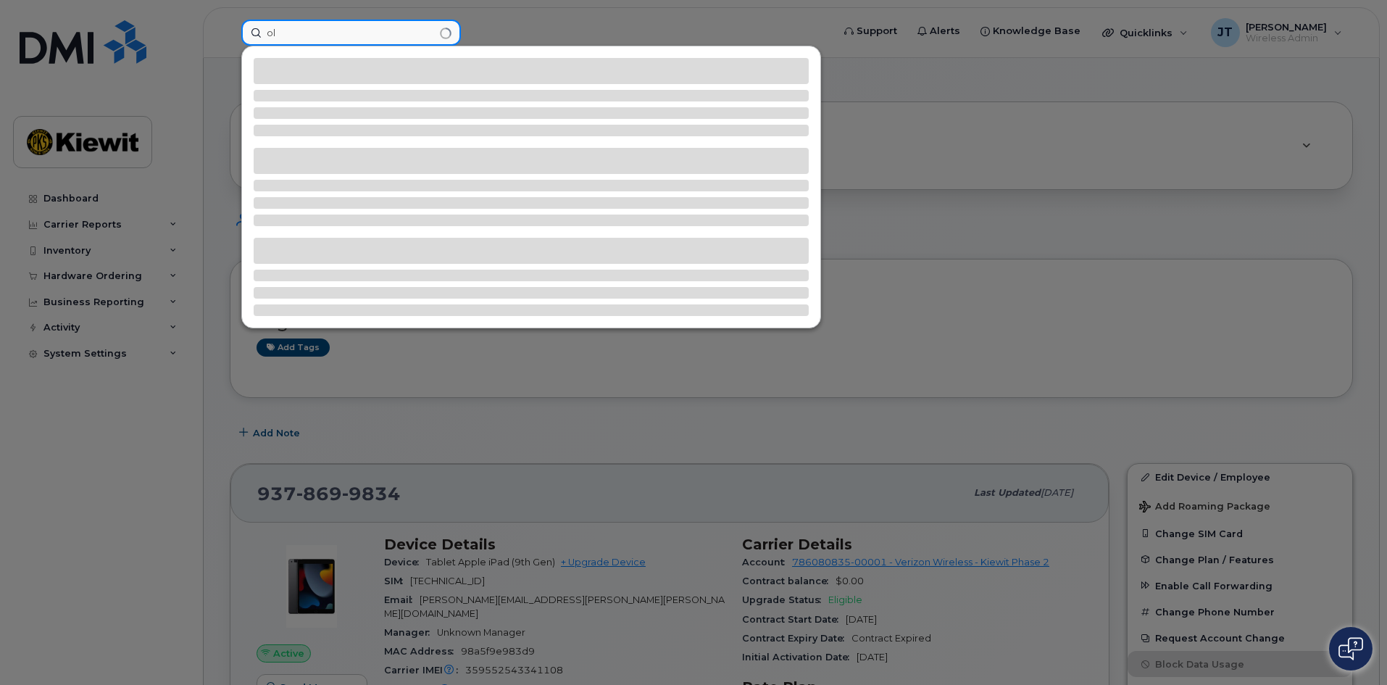
type input "o"
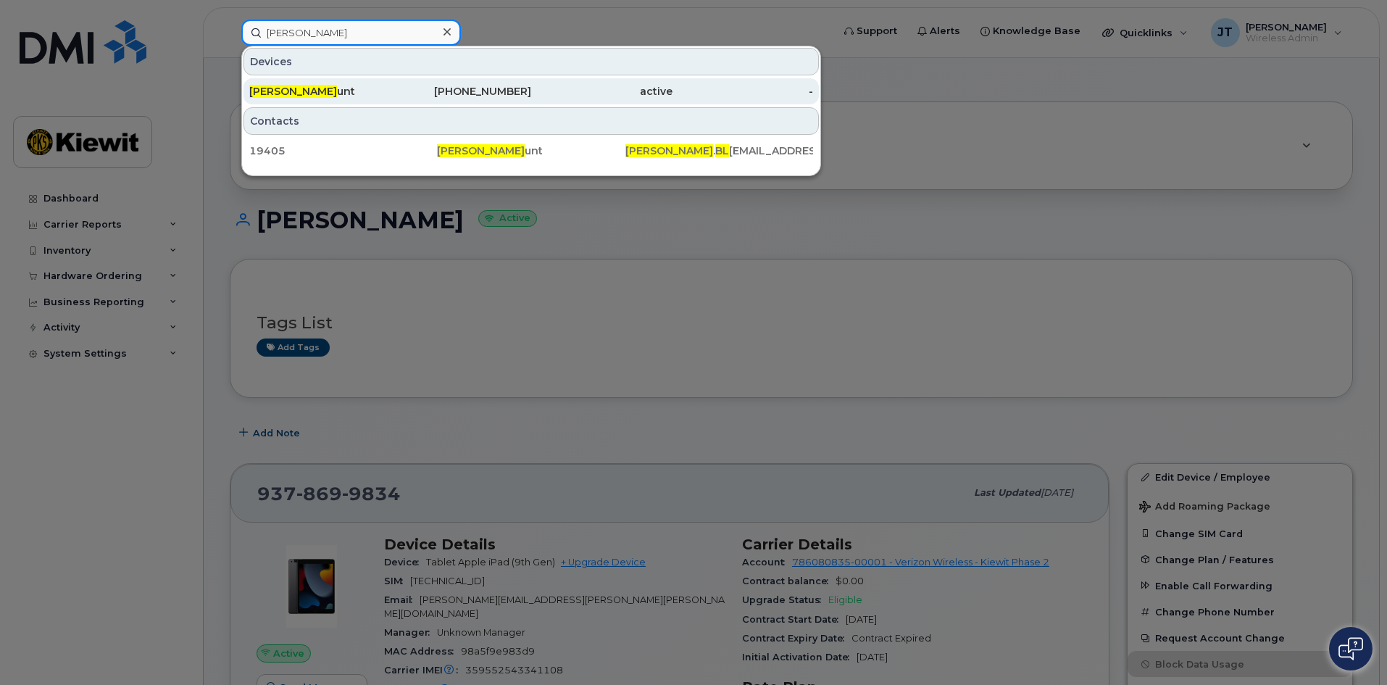
type input "[PERSON_NAME]"
click at [335, 88] on div "[PERSON_NAME] unt" at bounding box center [319, 91] width 141 height 14
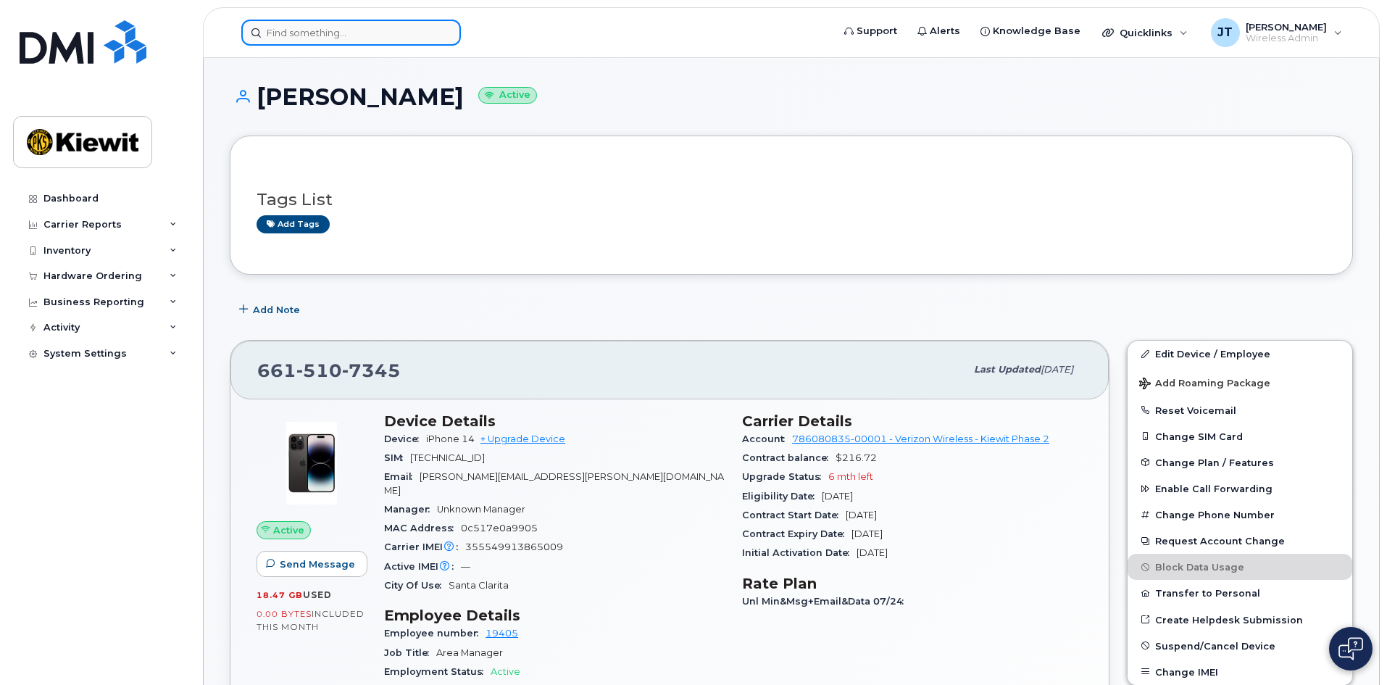
click at [380, 37] on input at bounding box center [351, 33] width 220 height 26
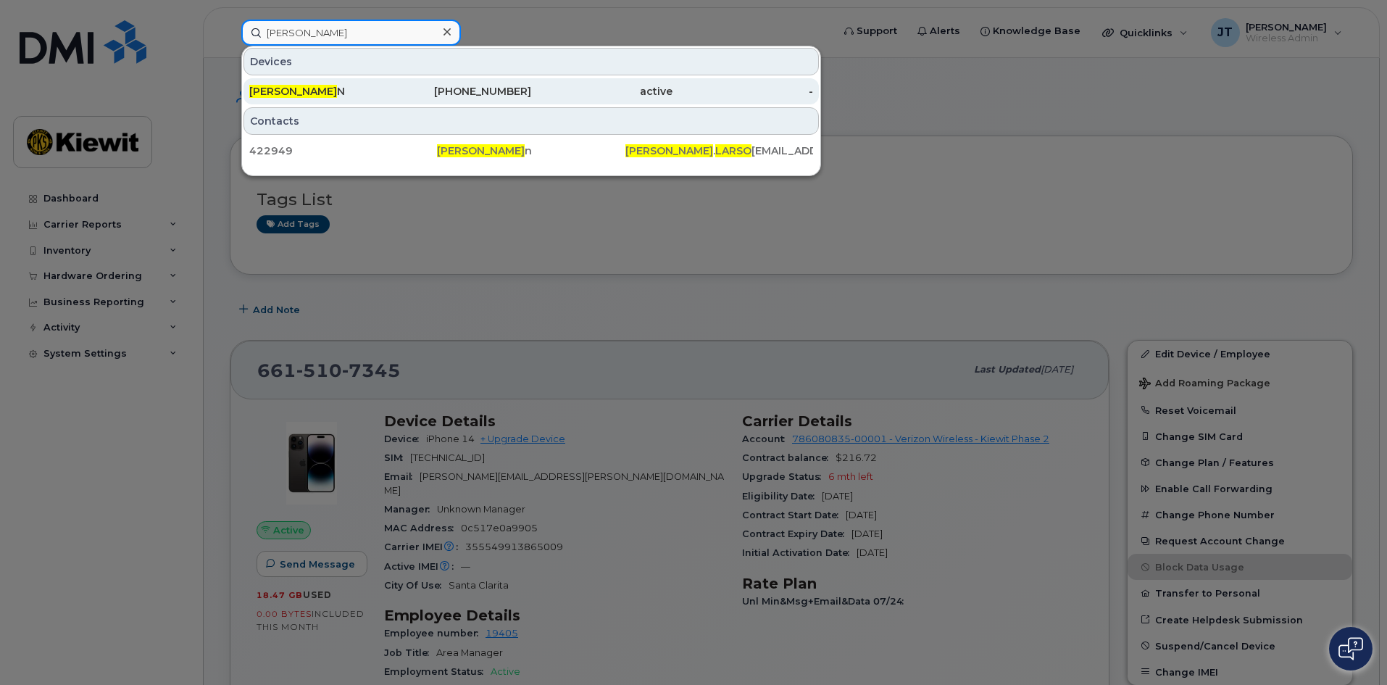
type input "joshua larso"
click at [383, 95] on div "JOSHUA LARSO N" at bounding box center [319, 91] width 141 height 14
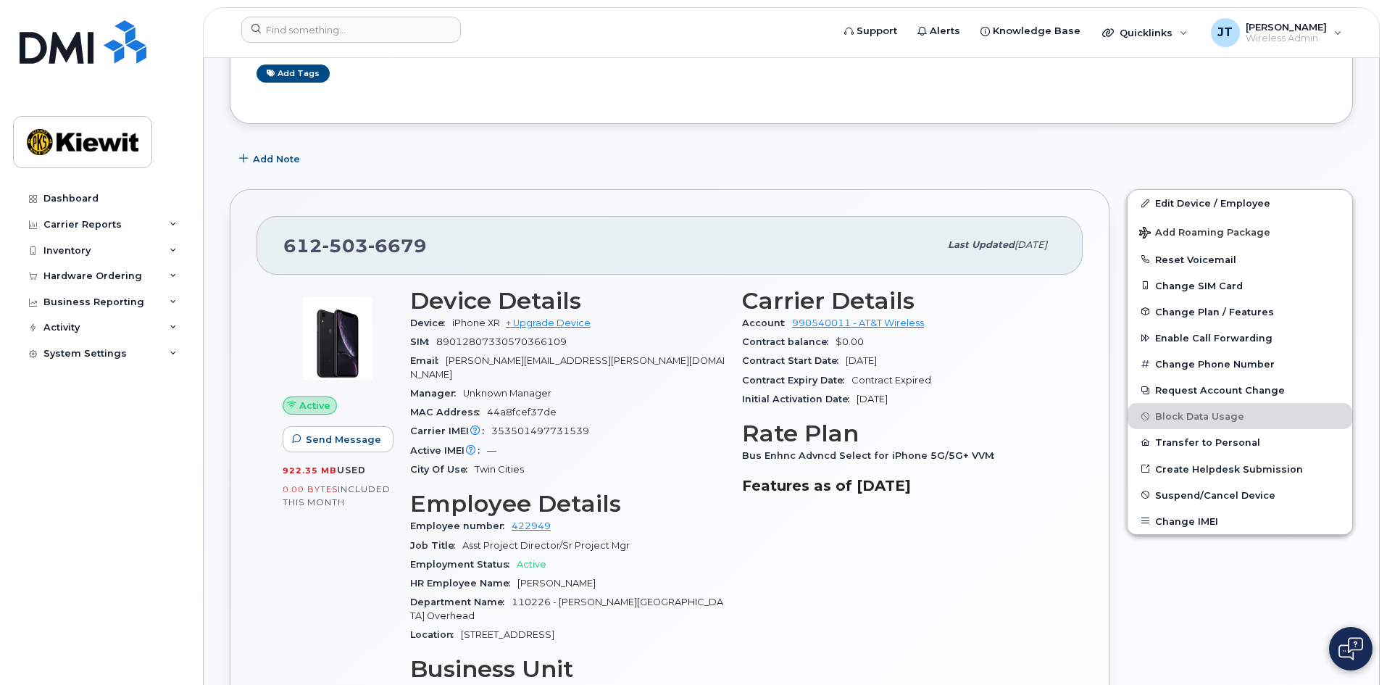
scroll to position [145, 0]
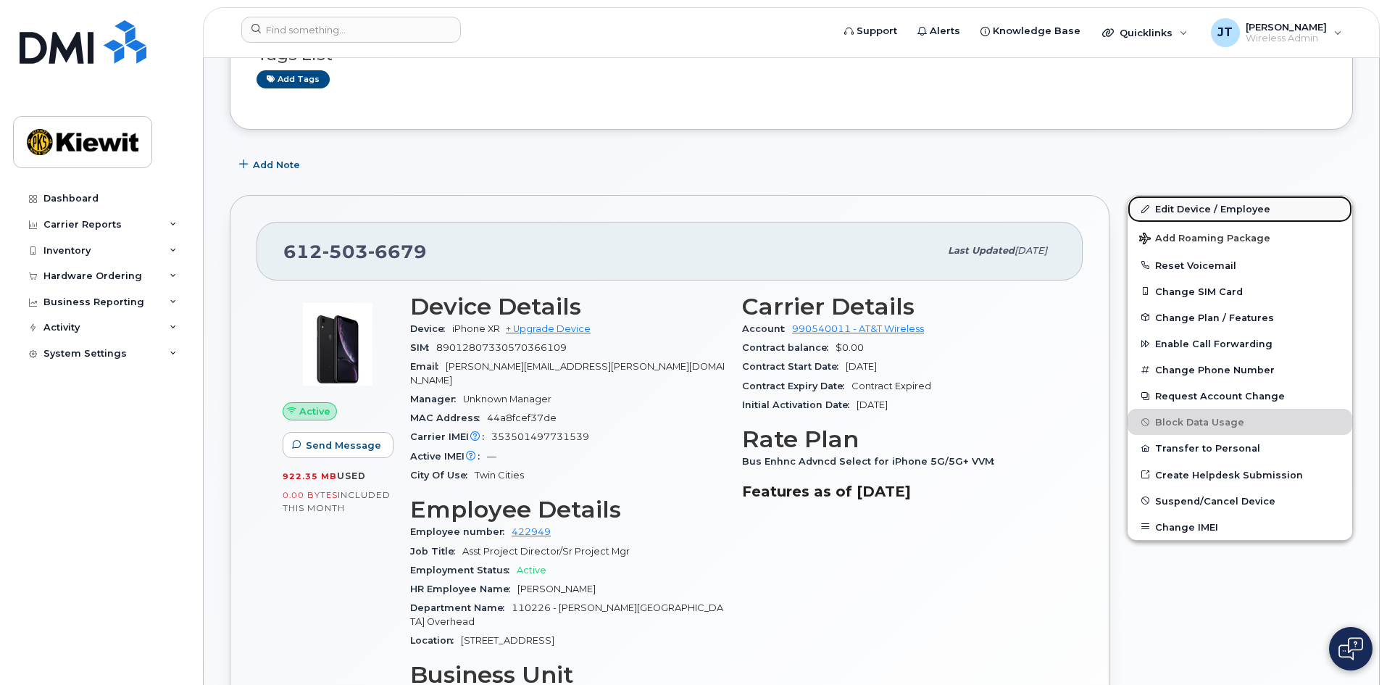
click at [1204, 217] on link "Edit Device / Employee" at bounding box center [1240, 209] width 225 height 26
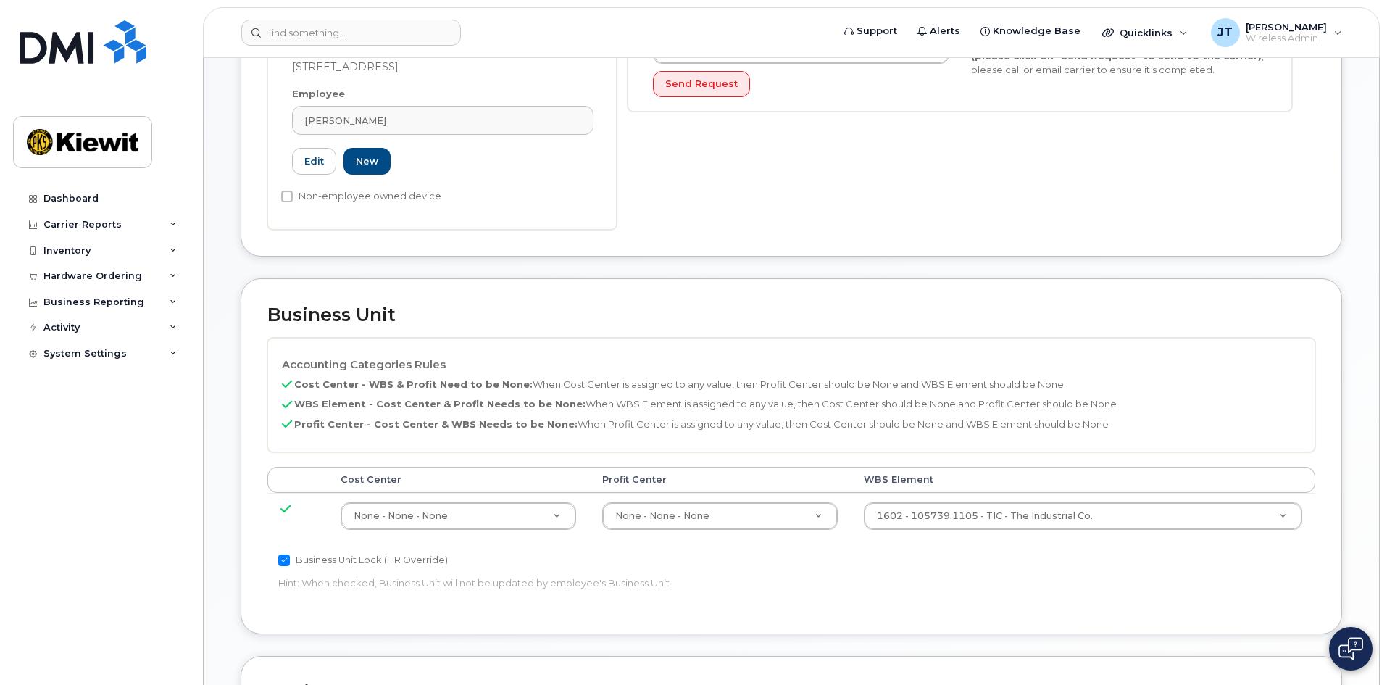
scroll to position [435, 0]
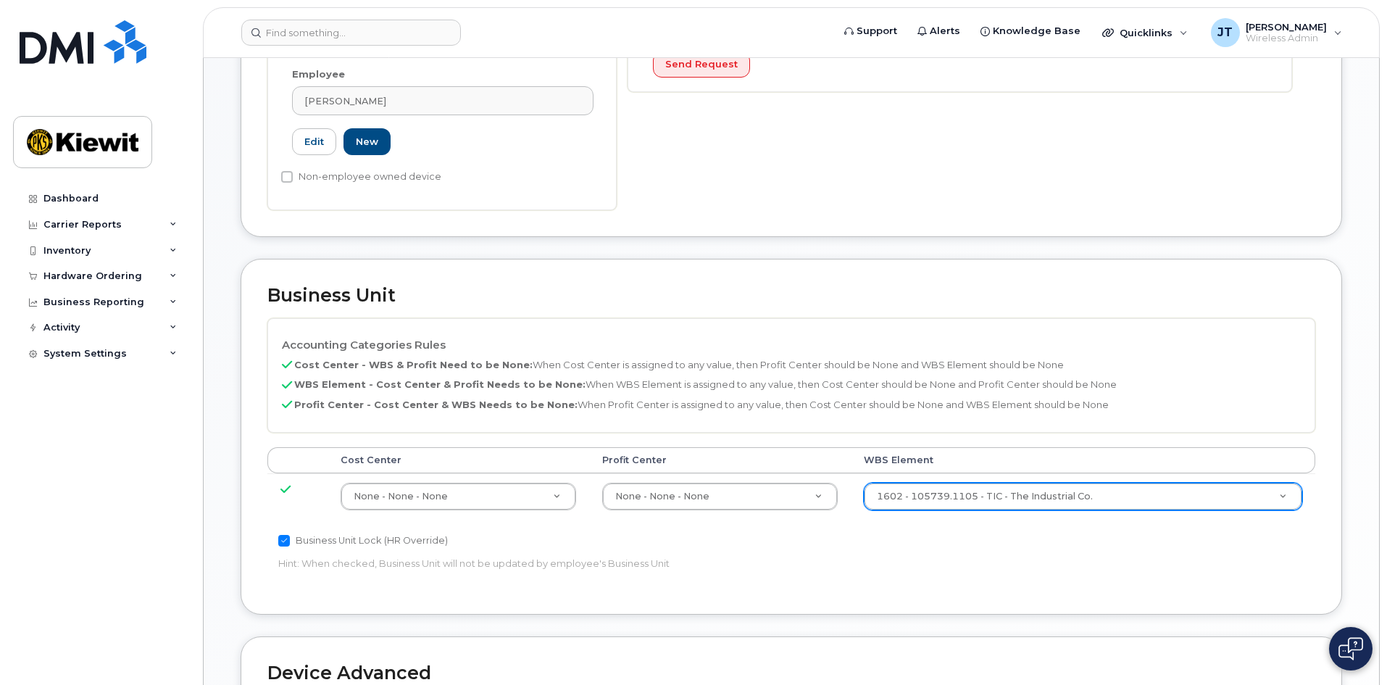
click at [990, 495] on div "1602 - 105739.1105 - TIC - The Industrial Co." at bounding box center [1083, 497] width 438 height 28
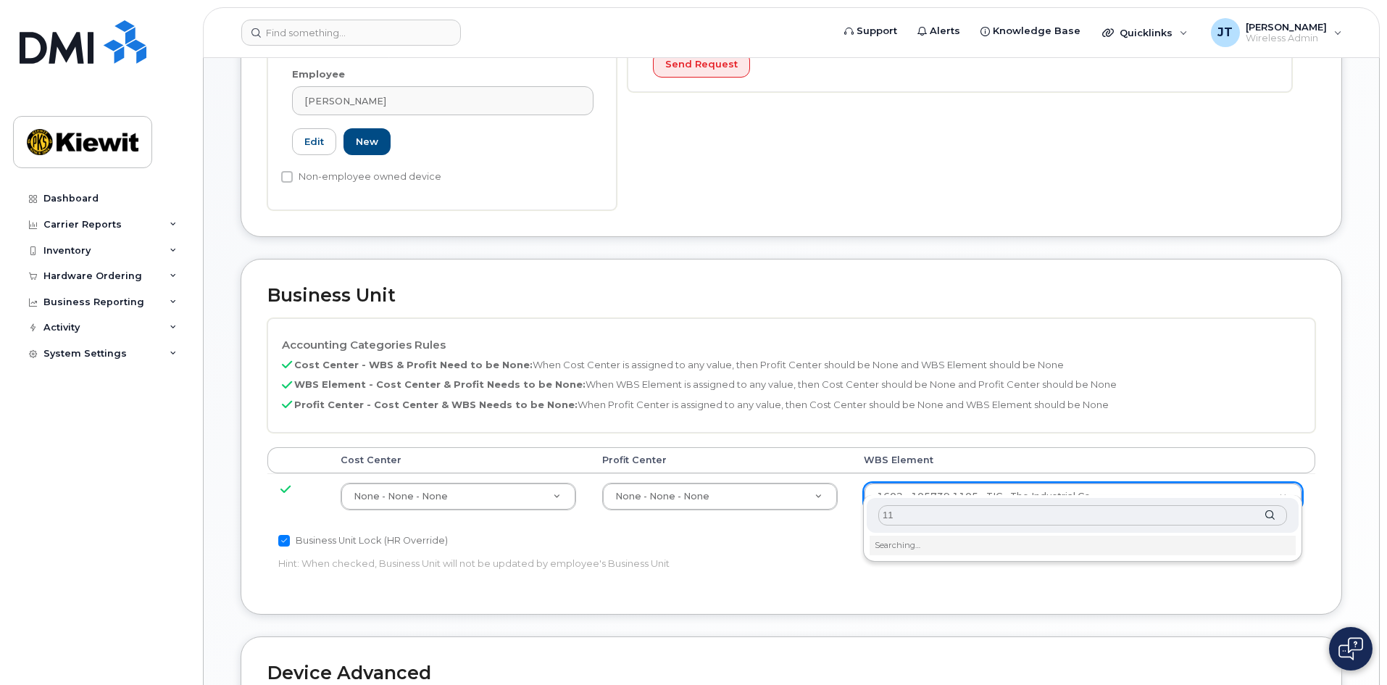
type input "1"
type input "1439 - 110226.1883"
click at [934, 539] on li "No matches found" at bounding box center [1083, 543] width 426 height 15
click at [1013, 514] on input "1439 - 110226.1883" at bounding box center [1082, 515] width 409 height 21
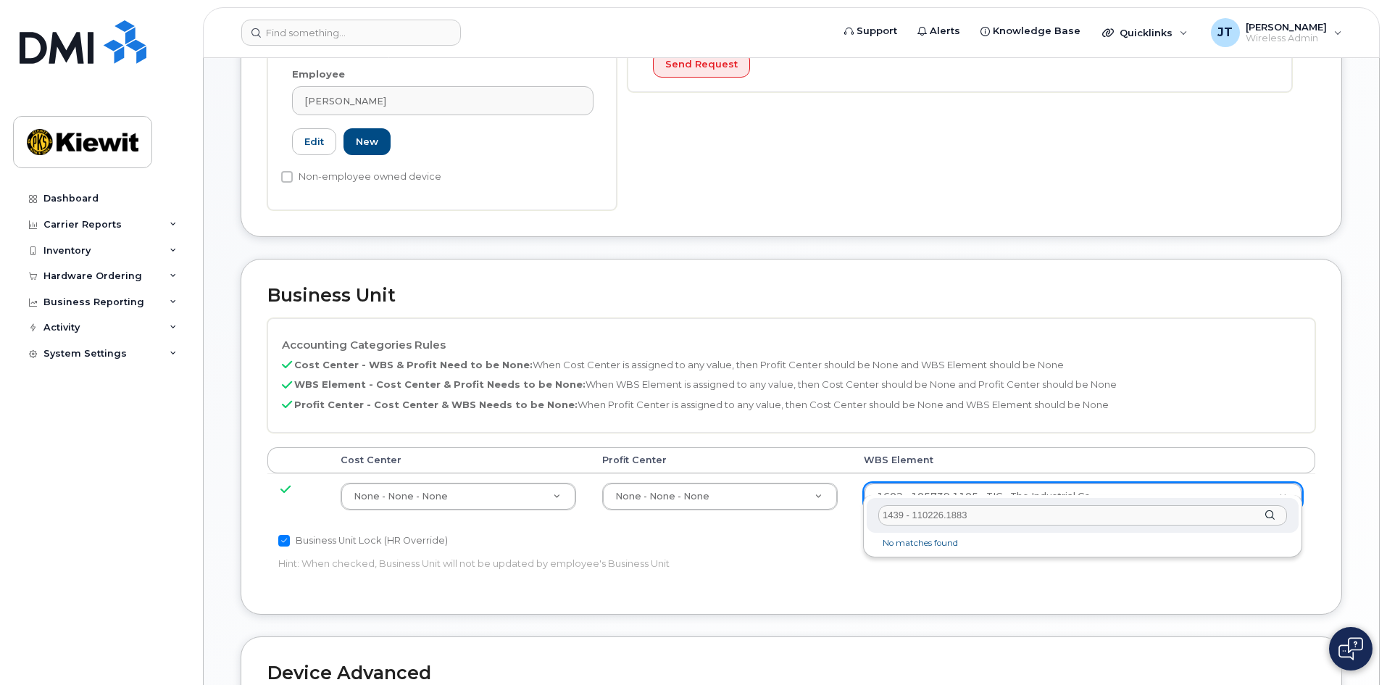
click at [1013, 514] on input "1439 - 110226.1883" at bounding box center [1082, 515] width 409 height 21
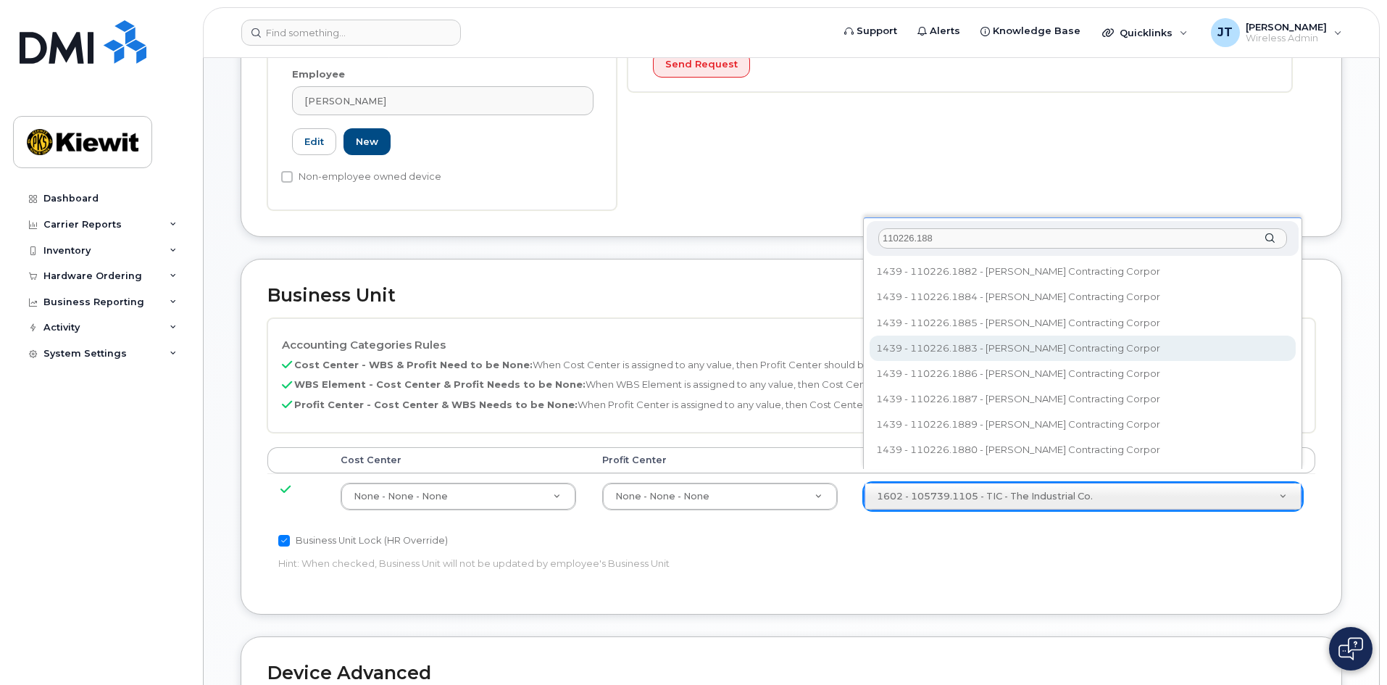
type input "110226.188"
type input "33469541"
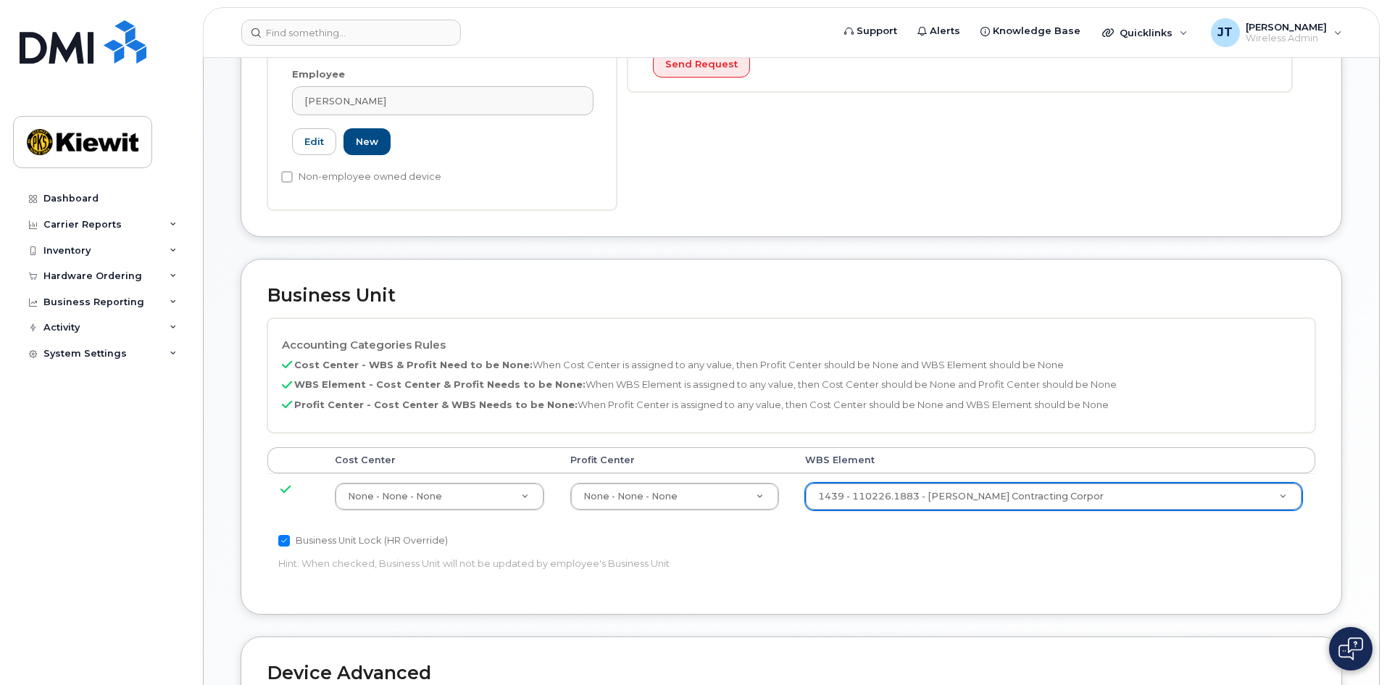
click at [1052, 528] on div "Accounting Categories Rules Cost Center - WBS & Profit Need to be None: When Co…" at bounding box center [791, 453] width 1048 height 270
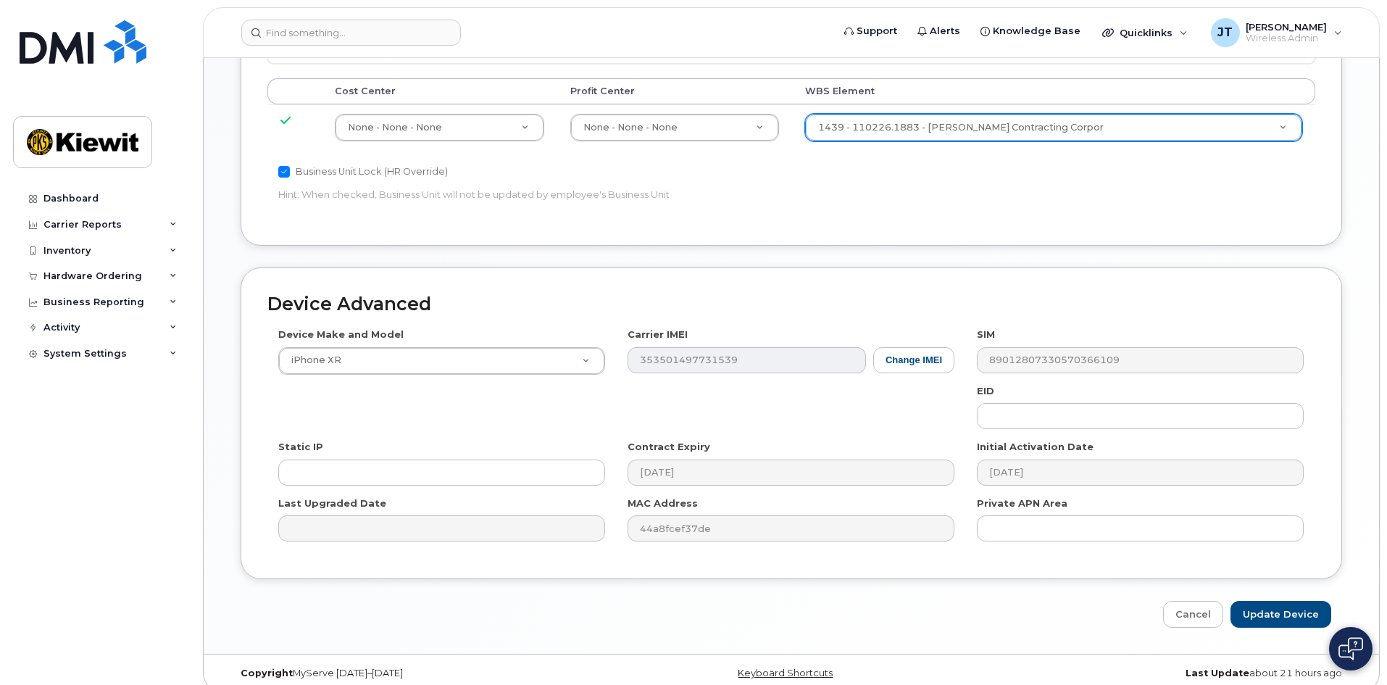
scroll to position [805, 0]
click at [1265, 600] on input "Update Device" at bounding box center [1281, 613] width 101 height 27
type input "Saving..."
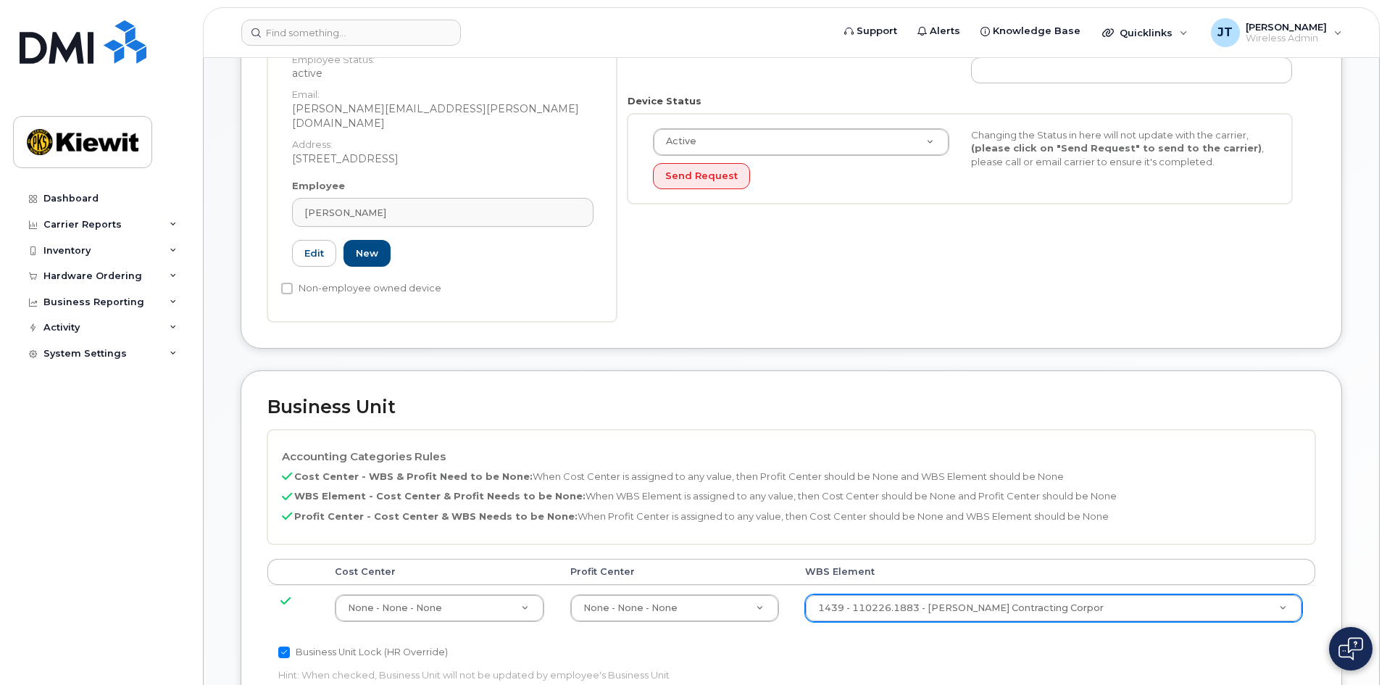
scroll to position [152, 0]
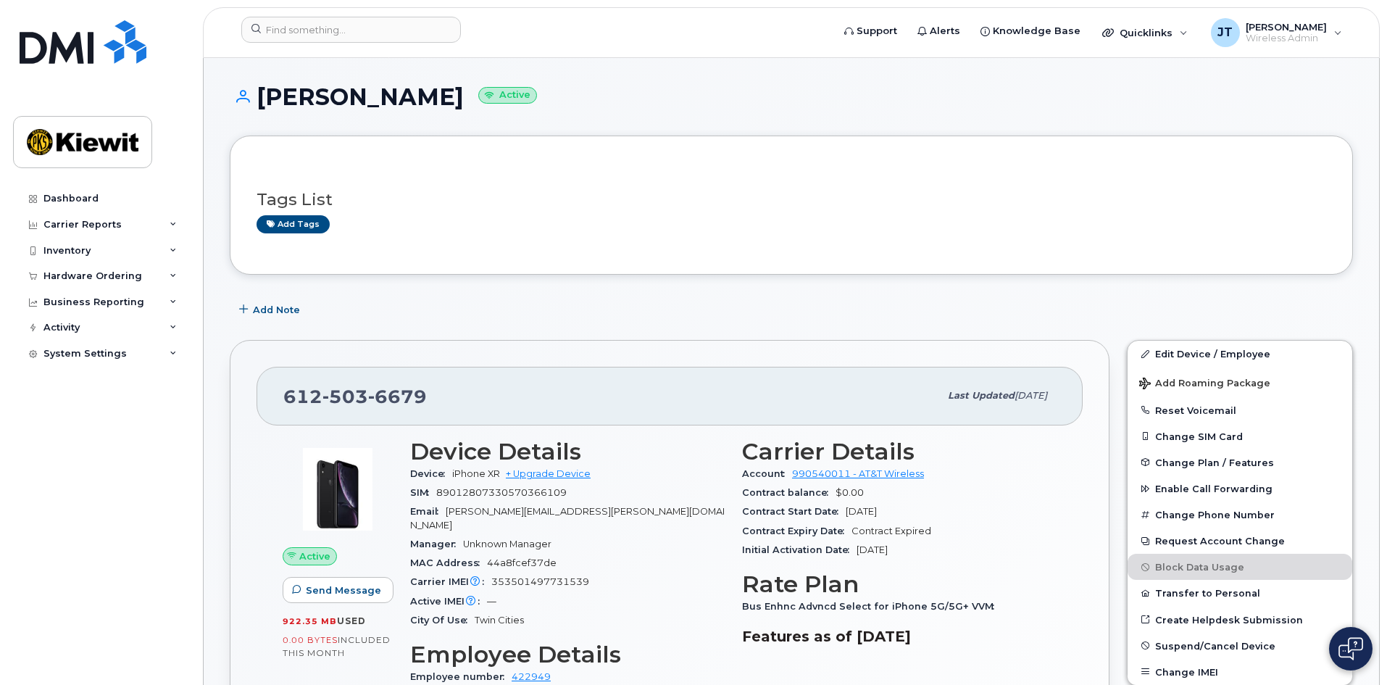
click at [621, 374] on div "612 503 6679 Last updated Aug 26, 2025" at bounding box center [670, 396] width 826 height 58
